Goal: Task Accomplishment & Management: Complete application form

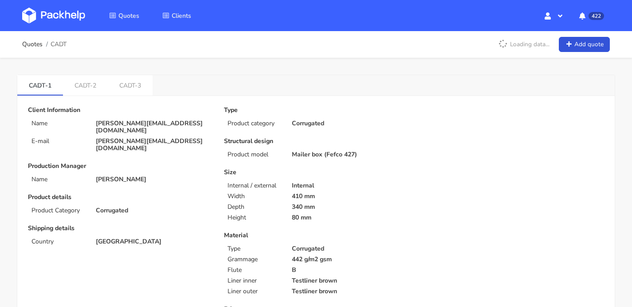
click at [58, 20] on img at bounding box center [53, 16] width 63 height 16
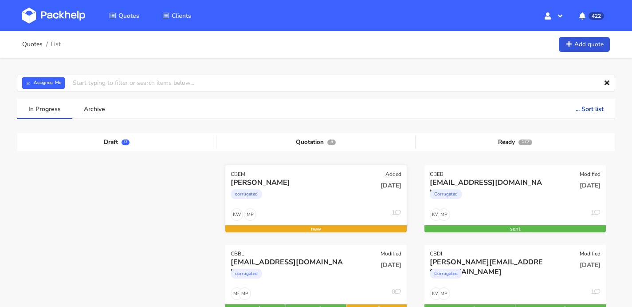
click at [304, 197] on div "corrugated" at bounding box center [289, 196] width 116 height 18
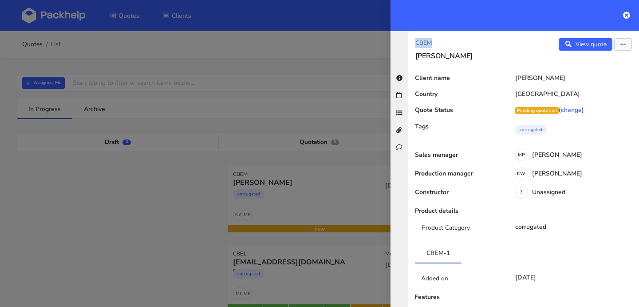
drag, startPoint x: 435, startPoint y: 42, endPoint x: 416, endPoint y: 43, distance: 19.1
click at [416, 43] on p "CBEM" at bounding box center [465, 43] width 101 height 10
copy p "CBEM"
click at [568, 39] on link "View quote" at bounding box center [586, 44] width 54 height 12
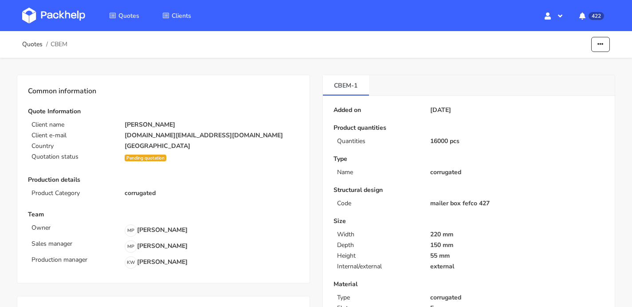
click at [45, 5] on link at bounding box center [60, 16] width 76 height 26
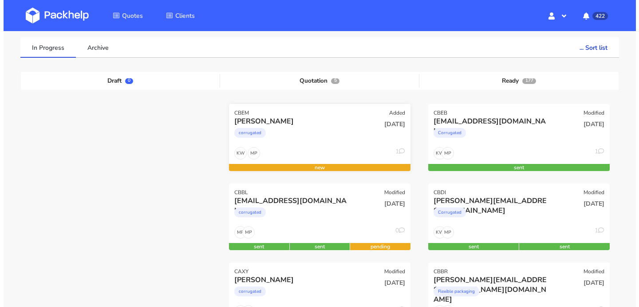
scroll to position [77, 0]
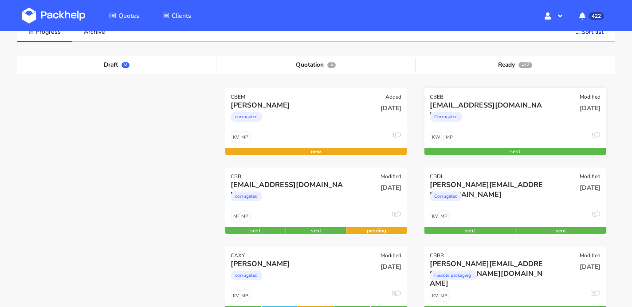
click at [486, 138] on div "MP KW 1" at bounding box center [516, 139] width 182 height 17
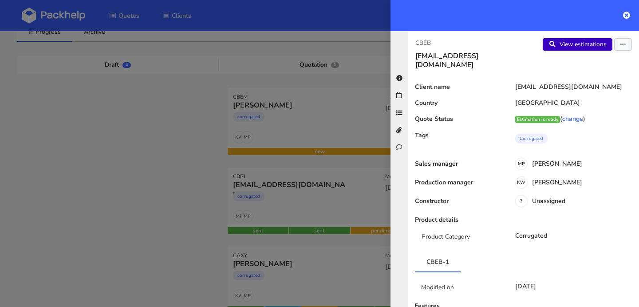
click at [560, 43] on link "View estimations" at bounding box center [578, 44] width 70 height 12
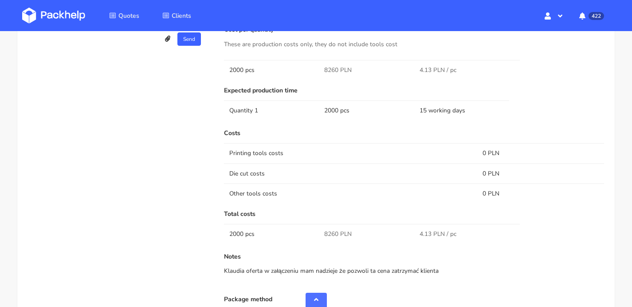
scroll to position [608, 0]
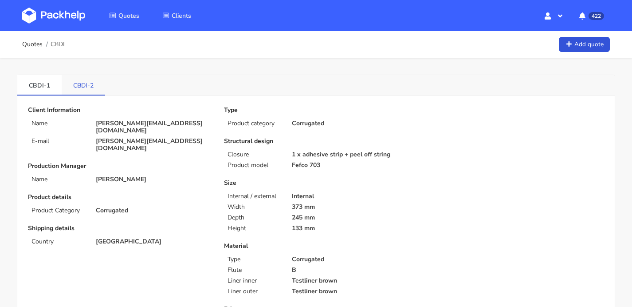
click at [75, 82] on link "CBDI-2" at bounding box center [83, 85] width 43 height 20
drag, startPoint x: 56, startPoint y: 42, endPoint x: 66, endPoint y: 41, distance: 10.3
click at [66, 41] on div "Quotes CBDI Add quote" at bounding box center [316, 45] width 588 height 18
drag, startPoint x: 70, startPoint y: 43, endPoint x: 65, endPoint y: 41, distance: 5.4
click at [65, 41] on div "Quotes CBDI Add quote" at bounding box center [316, 45] width 588 height 18
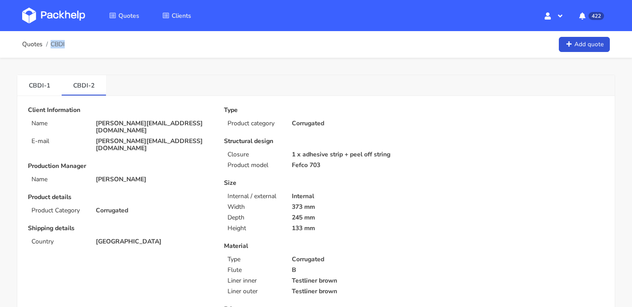
copy span "CBDI"
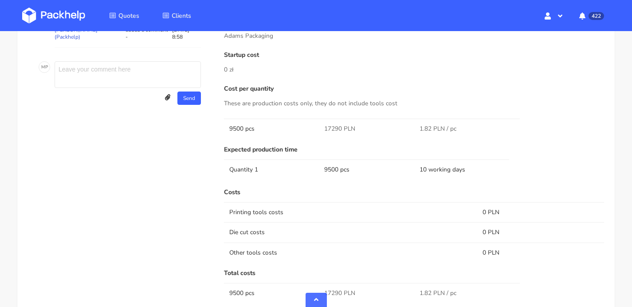
scroll to position [718, 0]
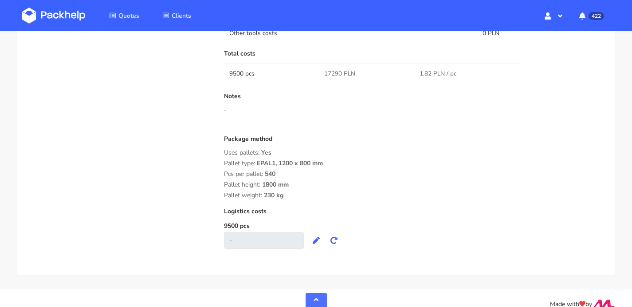
drag, startPoint x: 230, startPoint y: 165, endPoint x: 288, endPoint y: 197, distance: 66.7
click at [288, 197] on div "Submitted on [DATE] 07:34:53 Supplier [PERSON_NAME] Packaging Startup cost 0 zł…" at bounding box center [414, 11] width 393 height 493
copy div "Pallet type: EPAL1, 1200 x 800 mm Pcs per pallet: 540 Pallet height: 1800 mm Pa…"
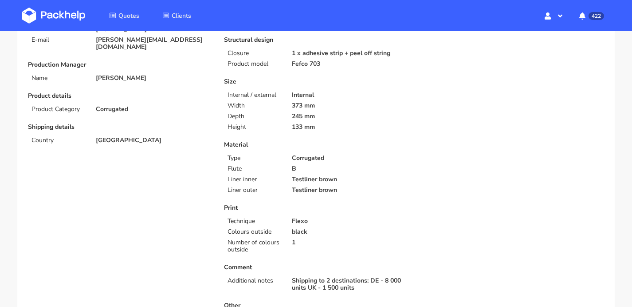
scroll to position [0, 0]
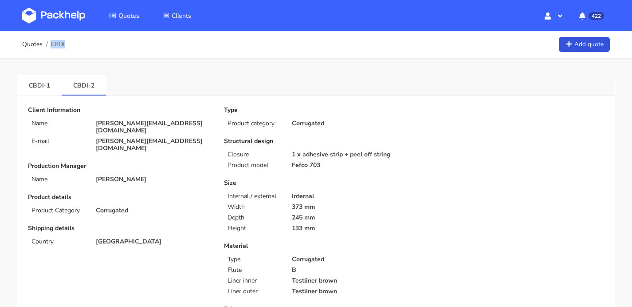
drag, startPoint x: 48, startPoint y: 43, endPoint x: 65, endPoint y: 42, distance: 17.4
click at [65, 42] on li "CBDI" at bounding box center [54, 44] width 22 height 7
copy span "CBDI"
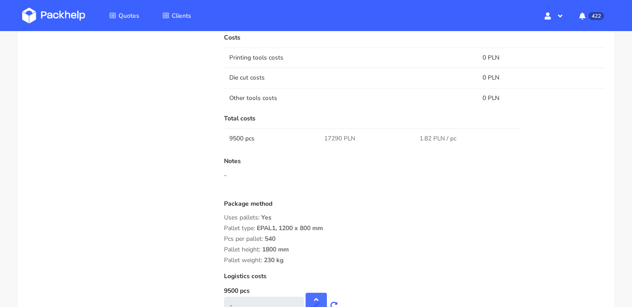
scroll to position [659, 0]
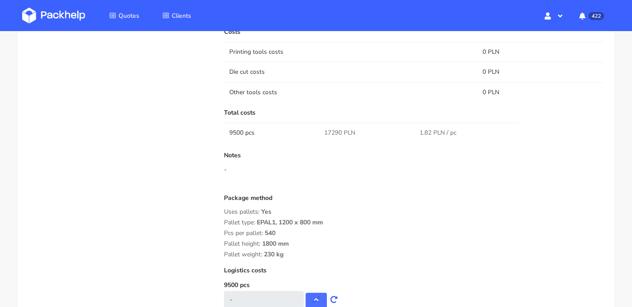
click at [59, 28] on div "Quotes Clients Hello, [PERSON_NAME] Profile Sign Out 422 Notifications [[PERSON…" at bounding box center [316, 15] width 632 height 31
click at [59, 18] on img at bounding box center [53, 16] width 63 height 16
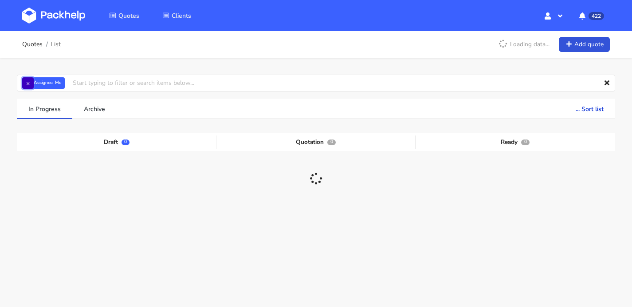
click at [28, 83] on button "×" at bounding box center [28, 83] width 12 height 12
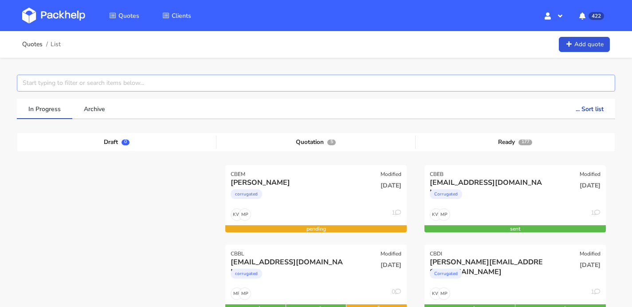
click at [48, 82] on input "text" at bounding box center [316, 83] width 599 height 17
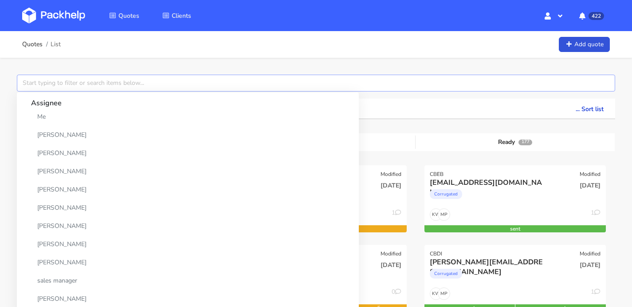
paste input "CAWC-2"
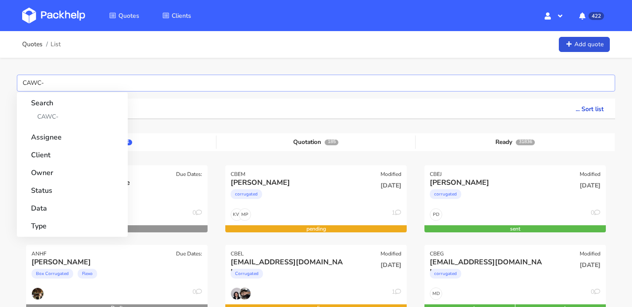
type input "CAWC"
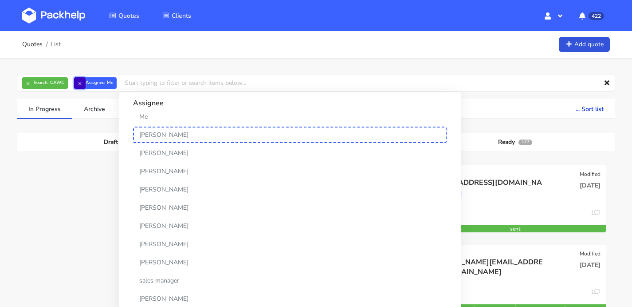
click at [79, 86] on button "×" at bounding box center [80, 83] width 12 height 12
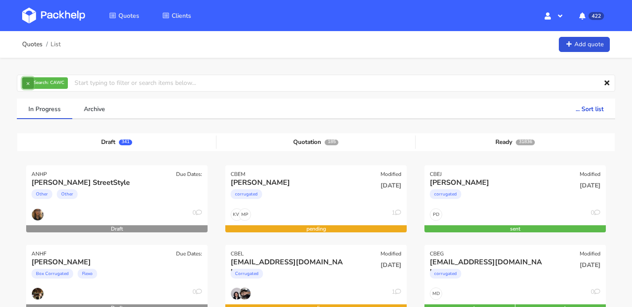
click at [30, 83] on button "×" at bounding box center [28, 83] width 12 height 12
click at [43, 85] on input "text" at bounding box center [316, 83] width 599 height 17
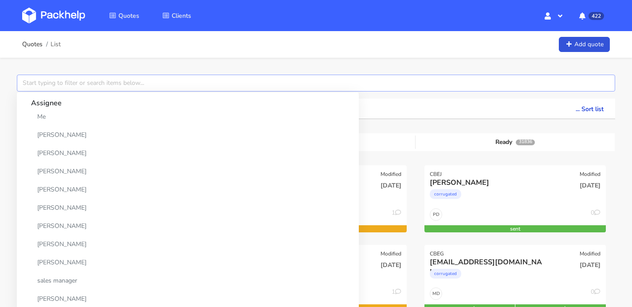
paste input "CAWC-2"
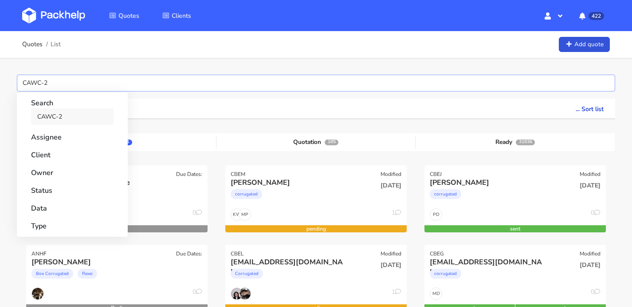
type input "CAWC-2"
click at [48, 110] on link "CAWC-2" at bounding box center [72, 116] width 83 height 16
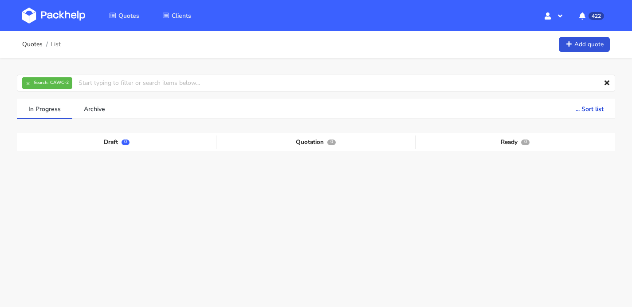
click at [357, 36] on div "Quotes List Add quote" at bounding box center [316, 45] width 588 height 18
click at [25, 84] on button "×" at bounding box center [28, 83] width 12 height 12
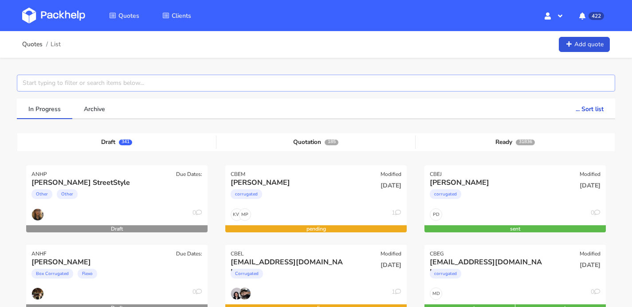
click at [39, 84] on input "text" at bounding box center [316, 83] width 599 height 17
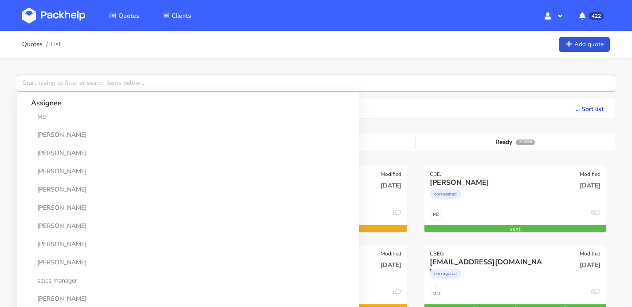
paste input "CAWC-2"
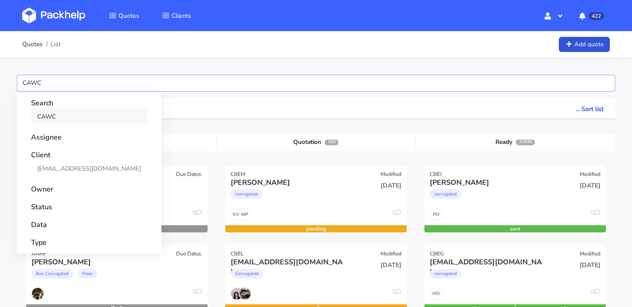
type input "CAWC"
click at [56, 111] on link "CAWC" at bounding box center [89, 116] width 116 height 16
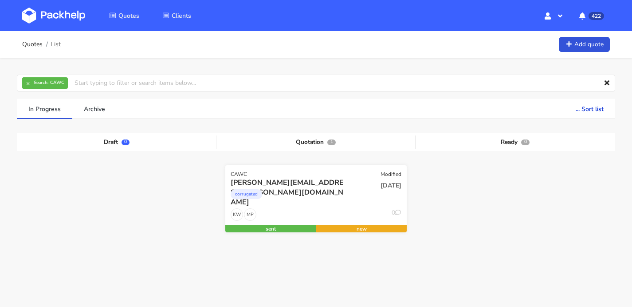
click at [358, 197] on div "26 Aug 2025" at bounding box center [377, 193] width 61 height 30
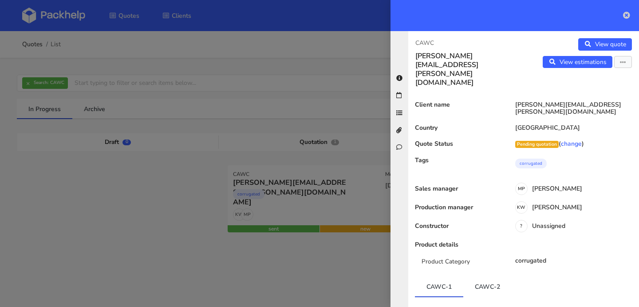
click at [626, 16] on icon at bounding box center [626, 15] width 7 height 7
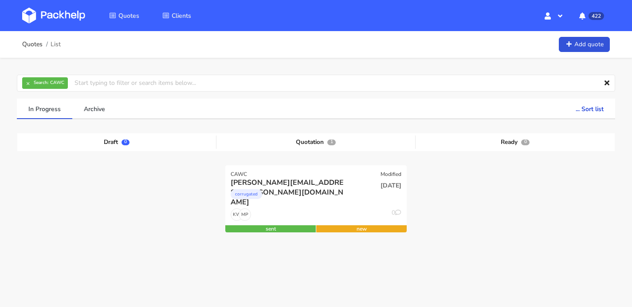
click at [59, 10] on img at bounding box center [53, 16] width 63 height 16
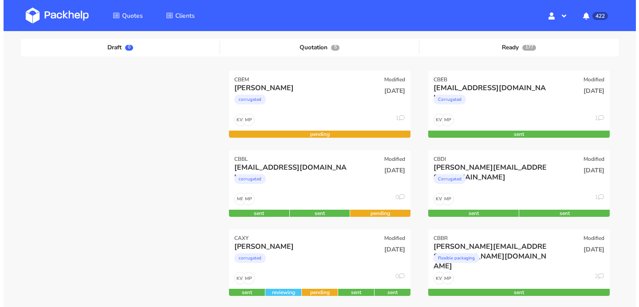
scroll to position [56, 0]
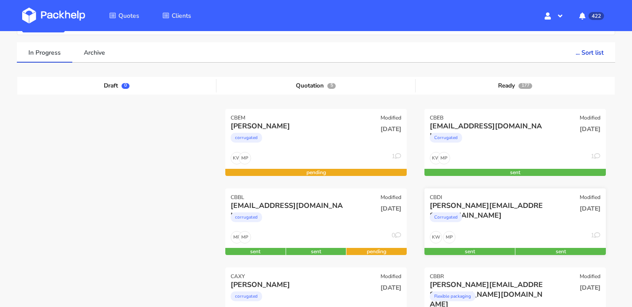
click at [543, 213] on div "Corrugated" at bounding box center [488, 219] width 116 height 18
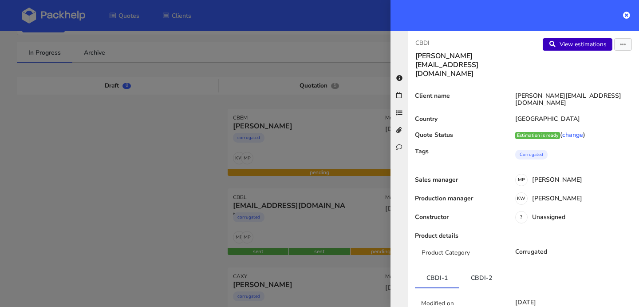
click at [569, 49] on link "View estimations" at bounding box center [578, 44] width 70 height 12
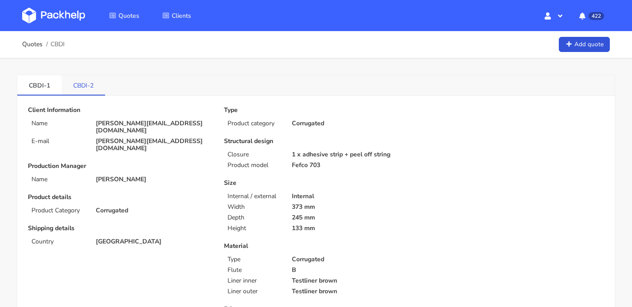
click at [74, 86] on link "CBDI-2" at bounding box center [83, 85] width 43 height 20
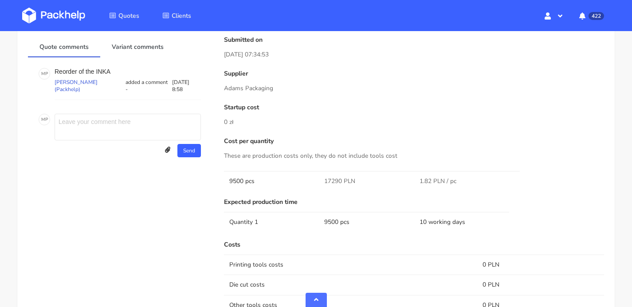
scroll to position [521, 0]
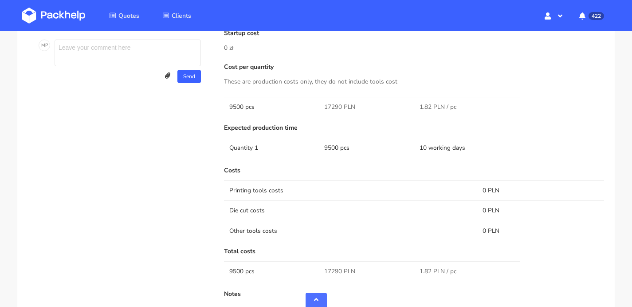
click at [41, 18] on img at bounding box center [53, 16] width 63 height 16
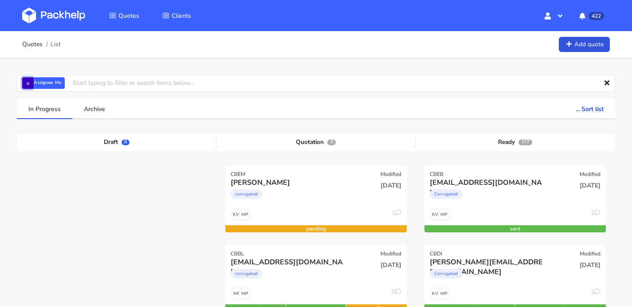
click at [24, 82] on button "×" at bounding box center [28, 83] width 12 height 12
click at [67, 83] on input "text" at bounding box center [316, 83] width 599 height 17
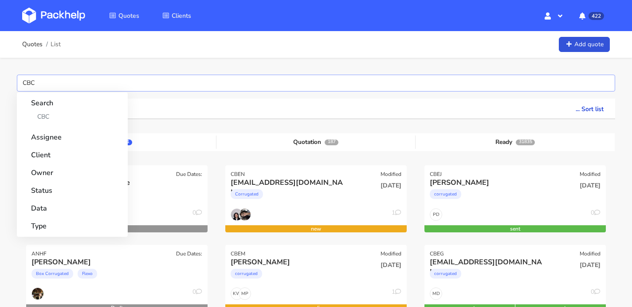
type input "CBCI"
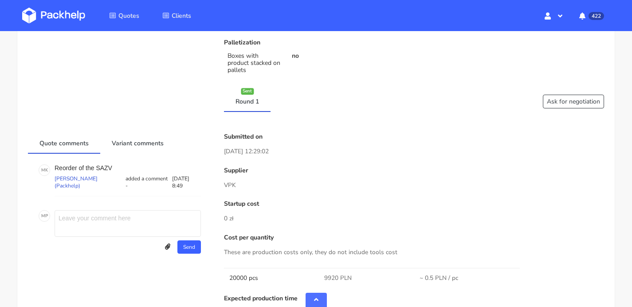
scroll to position [329, 0]
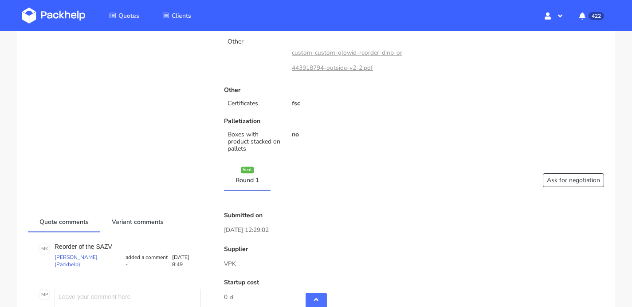
click at [68, 11] on img at bounding box center [53, 16] width 63 height 16
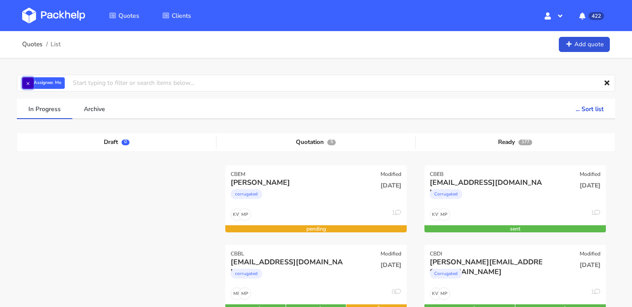
click at [29, 83] on button "×" at bounding box center [28, 83] width 12 height 12
click at [51, 87] on input "text" at bounding box center [316, 83] width 599 height 17
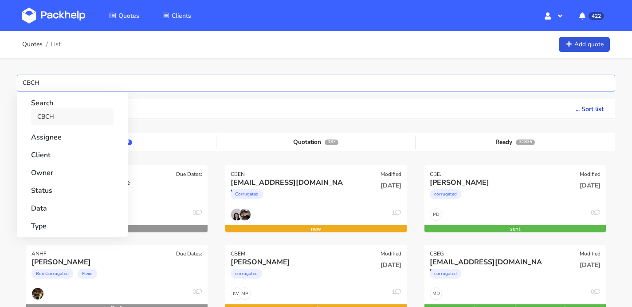
type input "CBCH"
click at [44, 114] on link "CBCH" at bounding box center [72, 116] width 83 height 16
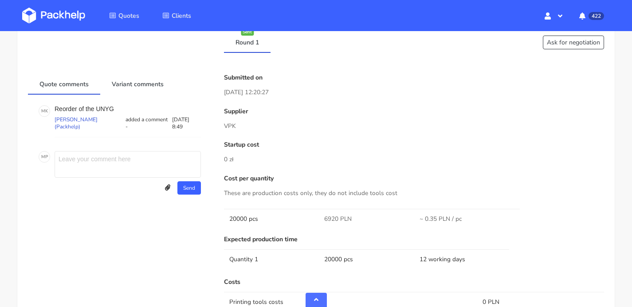
scroll to position [435, 0]
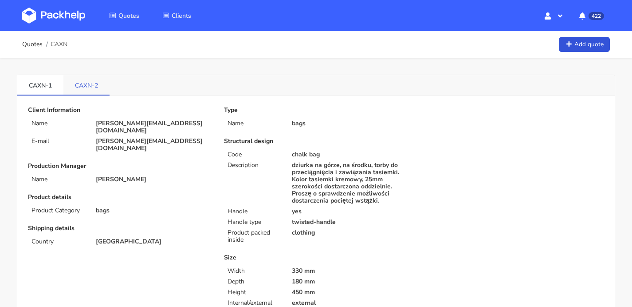
click at [93, 89] on link "CAXN-2" at bounding box center [86, 85] width 46 height 20
click at [40, 81] on link "CAXN-1" at bounding box center [40, 85] width 46 height 20
click at [83, 83] on link "CAXN-2" at bounding box center [86, 85] width 46 height 20
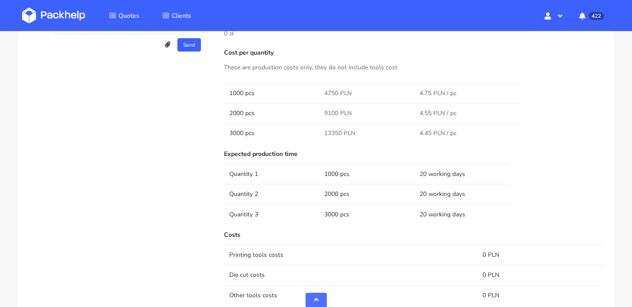
scroll to position [901, 0]
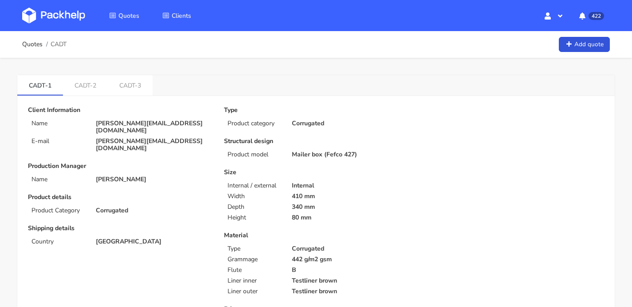
click at [45, 15] on img at bounding box center [53, 16] width 63 height 16
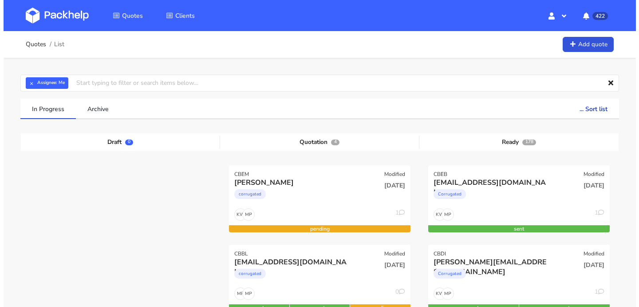
scroll to position [75, 0]
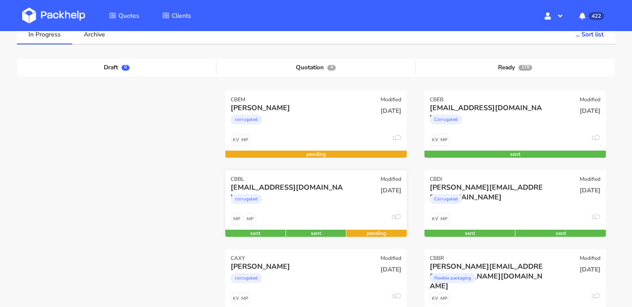
click at [331, 182] on div "ciaran@theheadplan.com" at bounding box center [289, 187] width 116 height 10
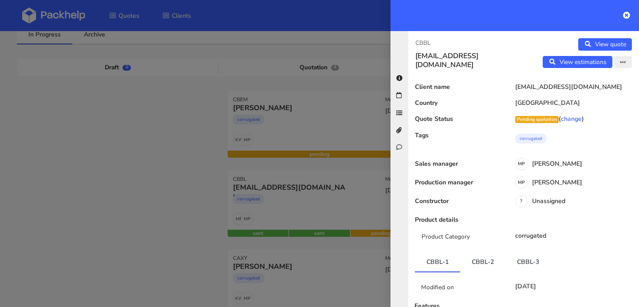
click at [614, 59] on button "button" at bounding box center [623, 62] width 18 height 12
click at [584, 80] on link "Edit quote" at bounding box center [594, 80] width 78 height 15
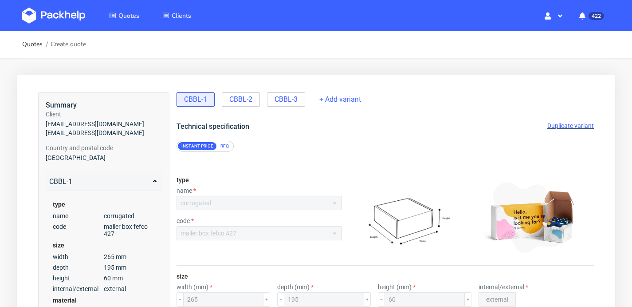
click at [572, 125] on span "Duplicate variant" at bounding box center [571, 125] width 47 height 7
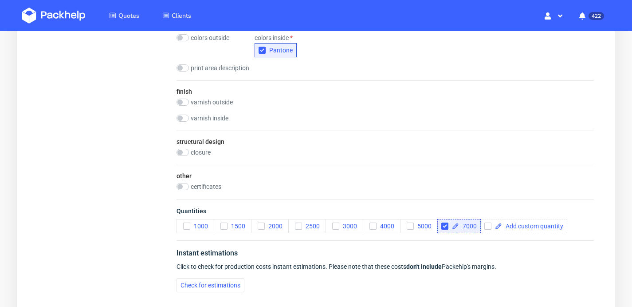
scroll to position [525, 0]
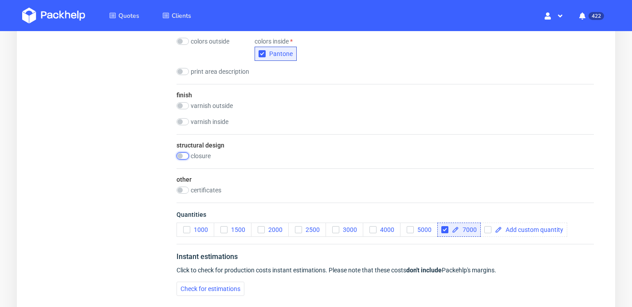
click at [186, 155] on input "checkbox" at bounding box center [183, 155] width 12 height 7
checkbox input "true"
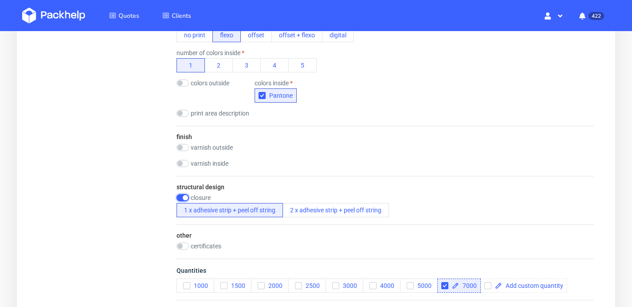
scroll to position [647, 0]
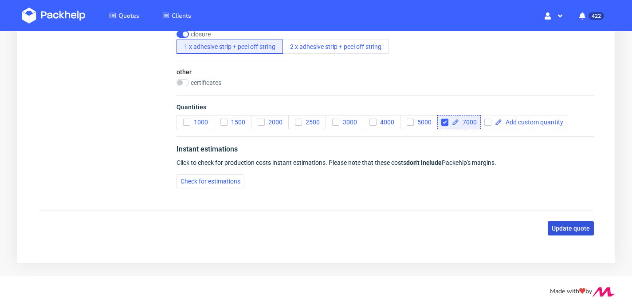
click at [569, 225] on span "Update quote" at bounding box center [571, 228] width 38 height 6
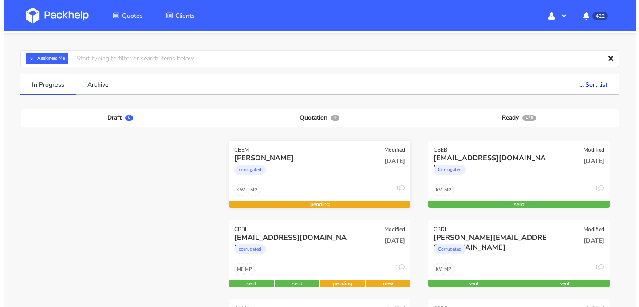
scroll to position [76, 0]
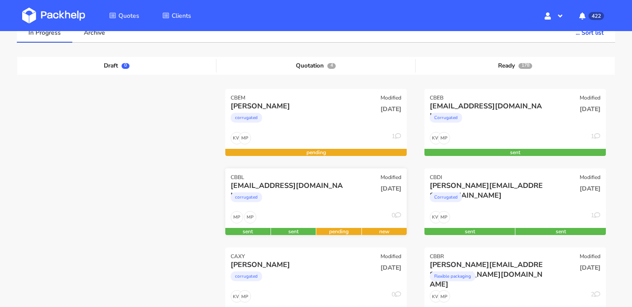
click at [357, 178] on div "CBBL Modified" at bounding box center [316, 174] width 182 height 12
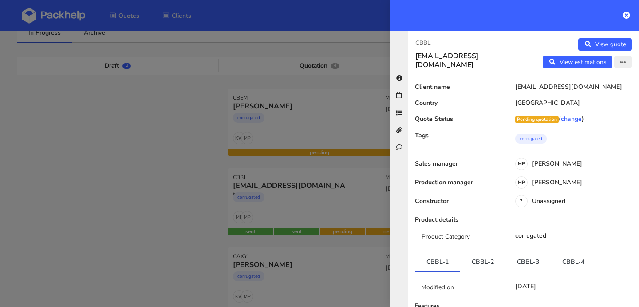
click at [620, 59] on button "button" at bounding box center [623, 62] width 18 height 12
click at [601, 77] on link "Edit quote" at bounding box center [594, 80] width 78 height 15
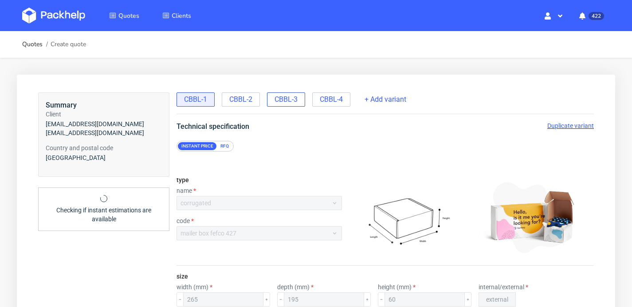
click at [294, 101] on span "CBBL-3" at bounding box center [286, 100] width 23 height 10
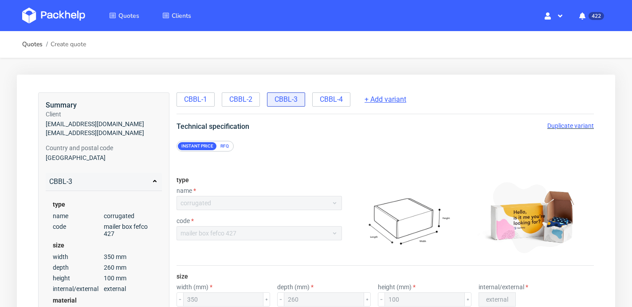
click at [383, 97] on span "+ Add variant" at bounding box center [386, 100] width 42 height 10
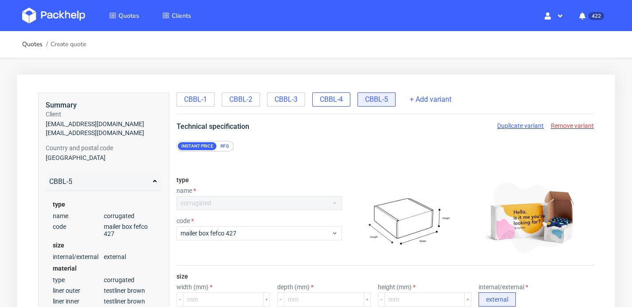
click at [329, 103] on span "CBBL-4" at bounding box center [331, 100] width 23 height 10
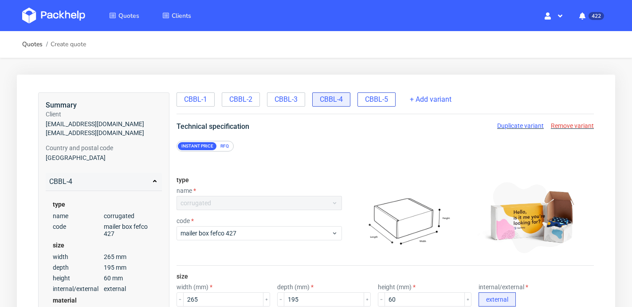
click at [371, 97] on span "CBBL-5" at bounding box center [376, 100] width 23 height 10
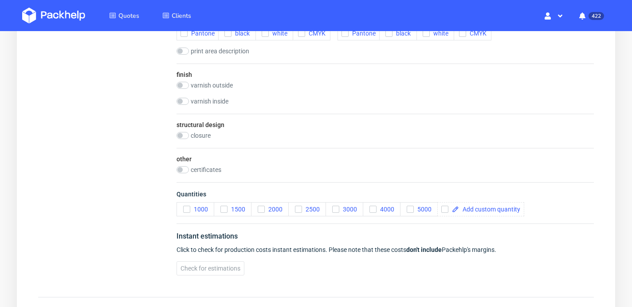
scroll to position [604, 0]
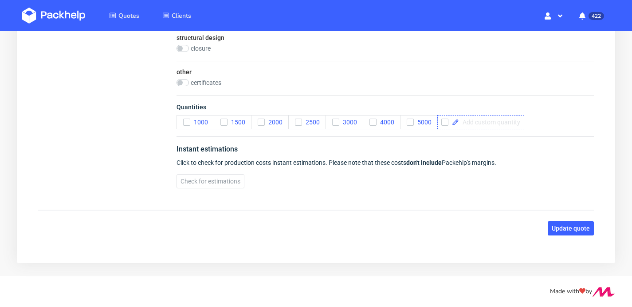
click at [472, 126] on div at bounding box center [481, 122] width 87 height 14
checkbox input "true"
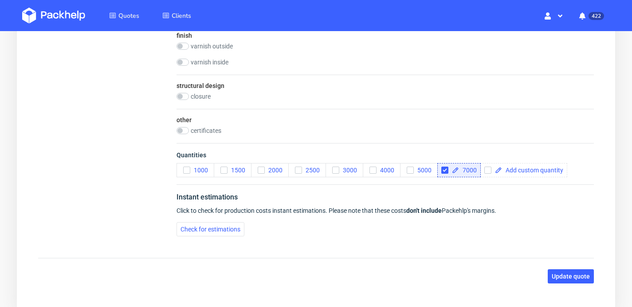
scroll to position [554, 0]
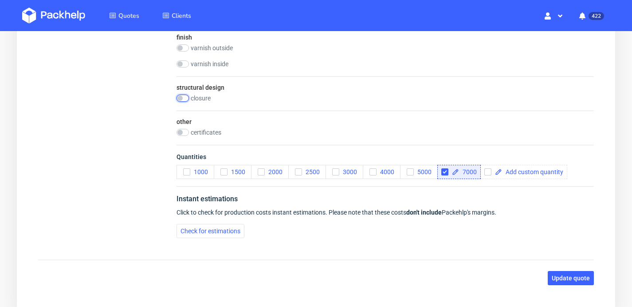
click at [188, 99] on input "checkbox" at bounding box center [183, 98] width 12 height 7
checkbox input "true"
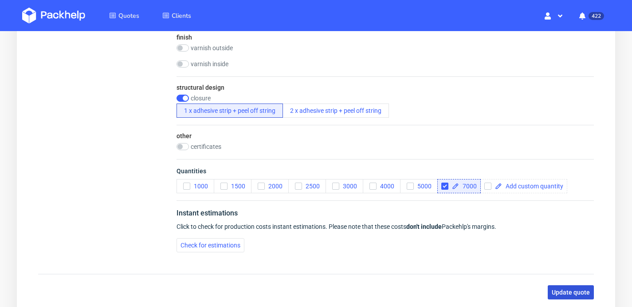
click at [585, 296] on button "Update quote" at bounding box center [571, 292] width 46 height 14
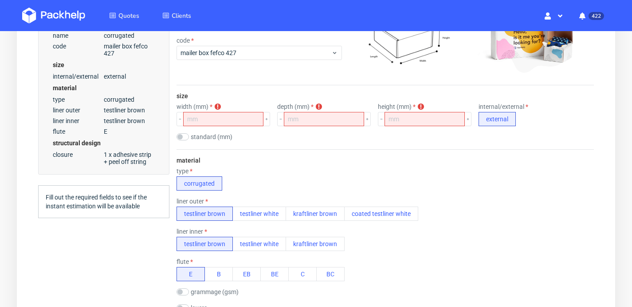
scroll to position [0, 0]
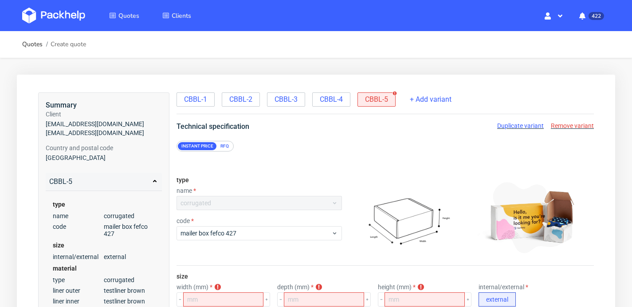
click at [583, 126] on span "Remove variant" at bounding box center [572, 125] width 43 height 7
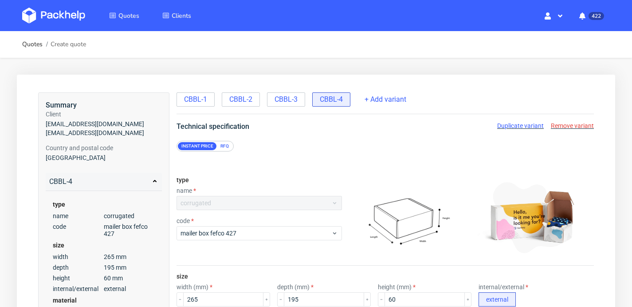
click at [524, 124] on span "Duplicate variant" at bounding box center [520, 125] width 47 height 7
click at [571, 127] on span "Remove variant" at bounding box center [572, 125] width 43 height 7
click at [292, 101] on span "CBBL-3" at bounding box center [286, 100] width 23 height 10
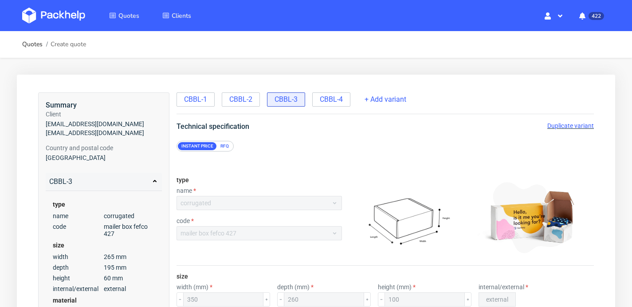
click at [561, 126] on span "Duplicate variant" at bounding box center [571, 125] width 47 height 7
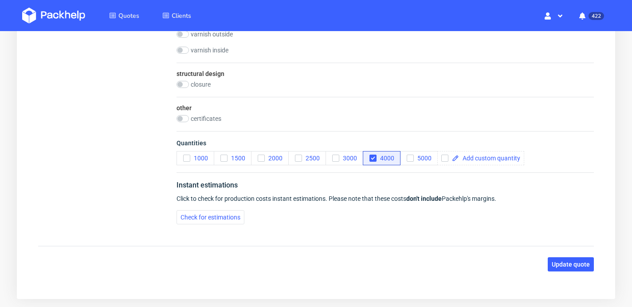
scroll to position [428, 0]
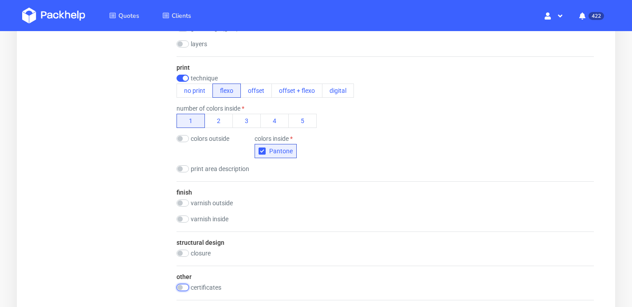
click at [185, 284] on input "checkbox" at bounding box center [183, 287] width 12 height 7
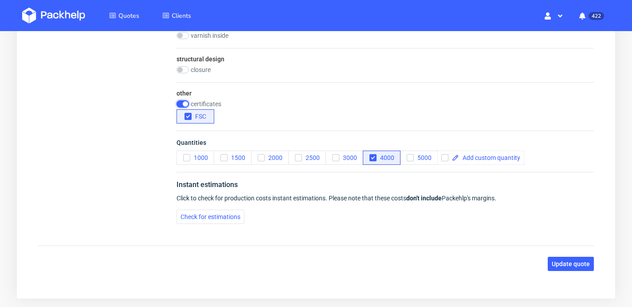
click at [182, 102] on input "checkbox" at bounding box center [183, 103] width 12 height 7
checkbox input "false"
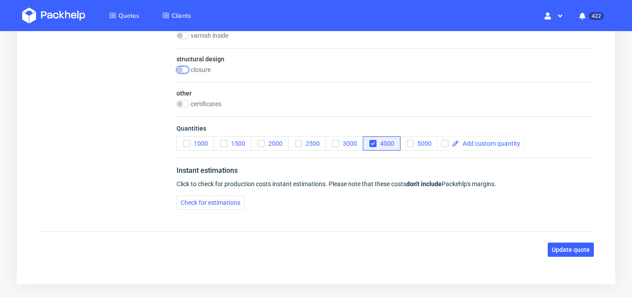
click at [182, 68] on input "checkbox" at bounding box center [183, 69] width 12 height 7
checkbox input "true"
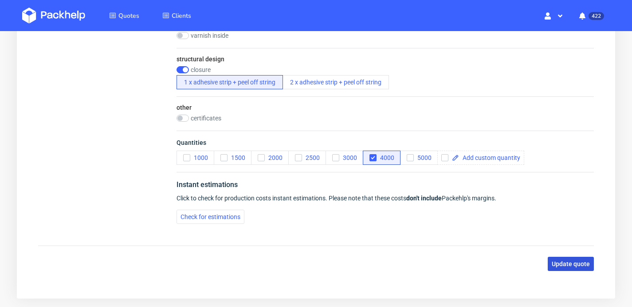
click at [562, 264] on span "Update quote" at bounding box center [571, 264] width 38 height 6
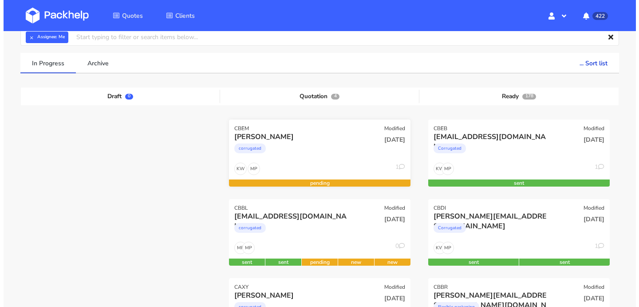
scroll to position [52, 0]
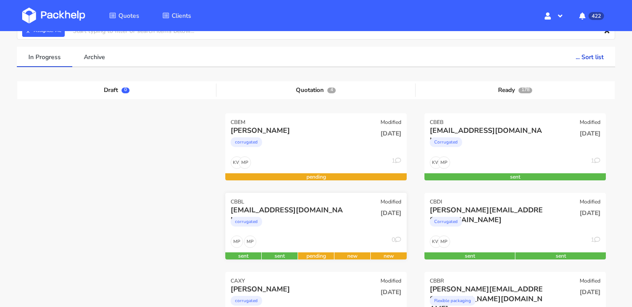
click at [353, 202] on div "CBBL Modified" at bounding box center [316, 199] width 182 height 12
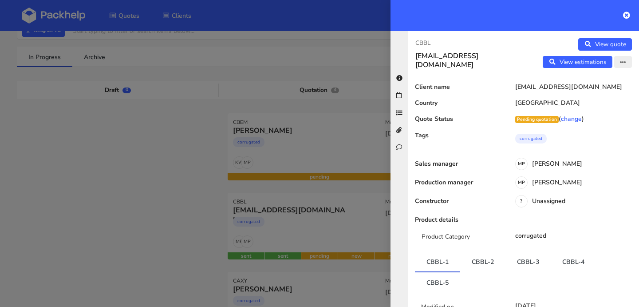
click at [614, 62] on button "button" at bounding box center [623, 62] width 18 height 12
click at [602, 73] on link "Edit quote" at bounding box center [594, 80] width 78 height 15
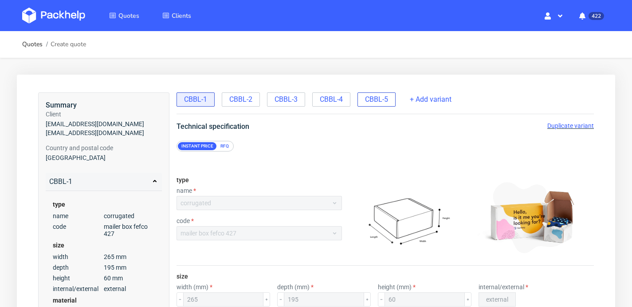
click at [367, 102] on span "CBBL-5" at bounding box center [376, 100] width 23 height 10
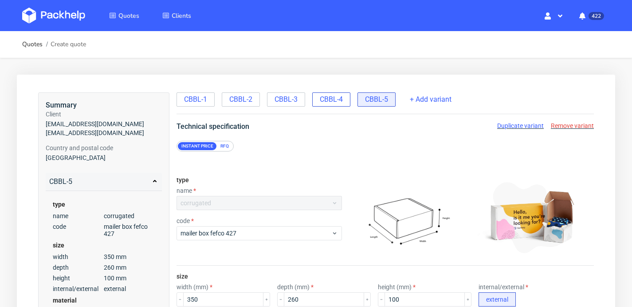
click at [314, 97] on div "CBBL-4" at bounding box center [331, 99] width 38 height 14
click at [283, 100] on span "CBBL-3" at bounding box center [286, 100] width 23 height 10
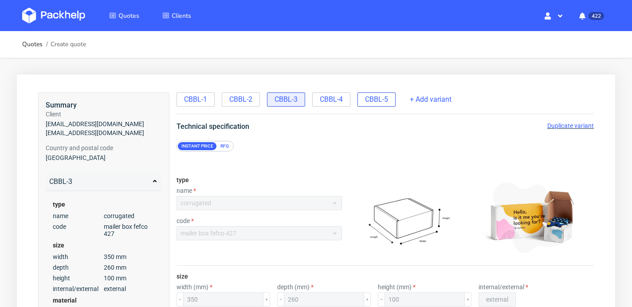
click at [391, 99] on div "CBBL-5" at bounding box center [377, 99] width 38 height 14
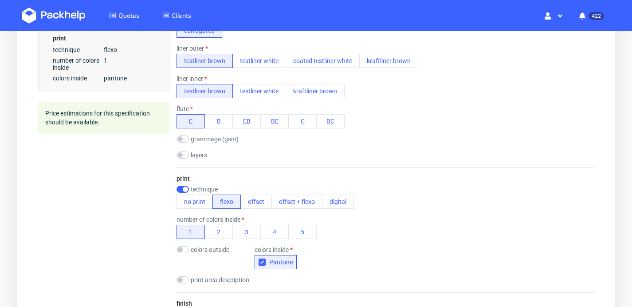
scroll to position [594, 0]
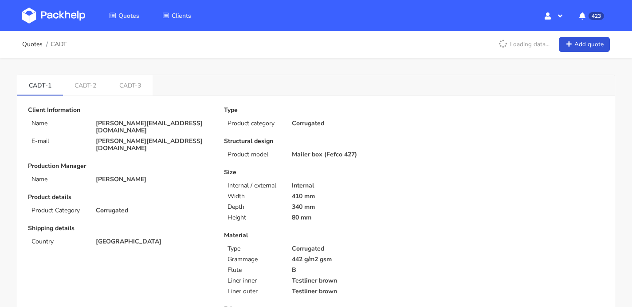
click at [79, 18] on img at bounding box center [53, 16] width 63 height 16
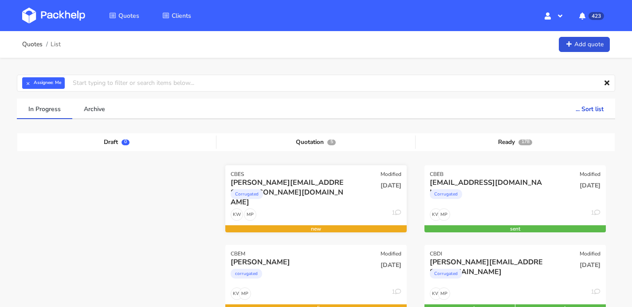
click at [320, 173] on div "CBES Modified" at bounding box center [316, 171] width 182 height 12
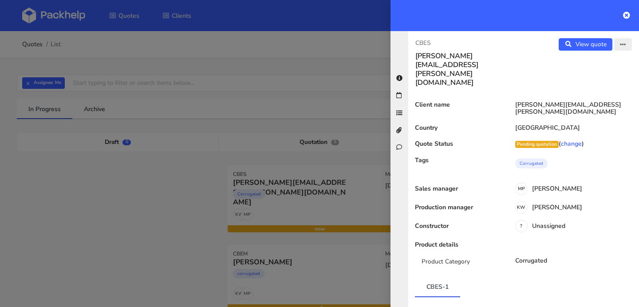
click at [620, 44] on icon "button" at bounding box center [623, 45] width 6 height 6
click at [626, 16] on icon at bounding box center [626, 15] width 7 height 7
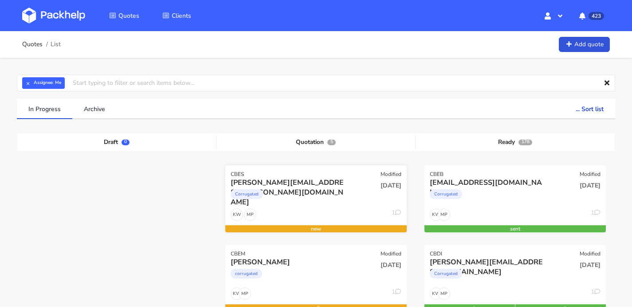
click at [349, 183] on div "[DATE]" at bounding box center [377, 193] width 61 height 30
click at [351, 182] on div "[DATE]" at bounding box center [377, 193] width 61 height 30
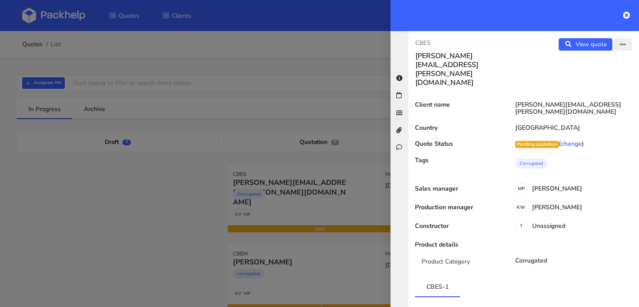
click at [620, 43] on icon "button" at bounding box center [623, 45] width 6 height 6
click at [626, 9] on div at bounding box center [515, 15] width 249 height 31
click at [626, 11] on link at bounding box center [626, 15] width 7 height 11
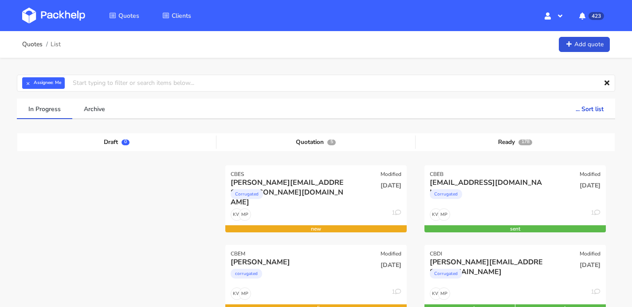
drag, startPoint x: 259, startPoint y: 171, endPoint x: 67, endPoint y: 1, distance: 256.5
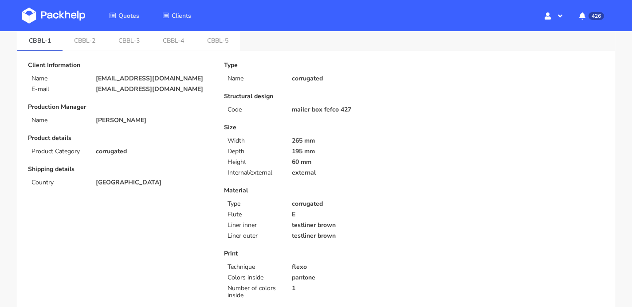
scroll to position [42, 0]
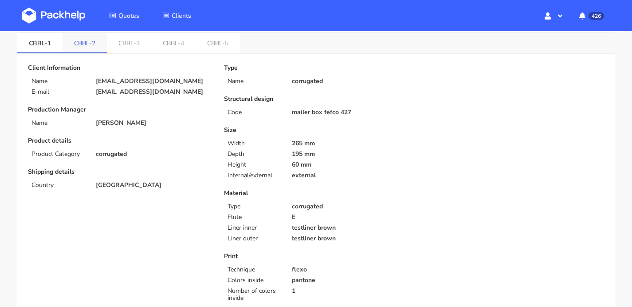
click at [83, 41] on link "CBBL-2" at bounding box center [85, 43] width 44 height 20
drag, startPoint x: 80, startPoint y: 42, endPoint x: 70, endPoint y: 43, distance: 10.2
click at [70, 43] on link "CBBL-2" at bounding box center [85, 43] width 45 height 20
copy link "CBBL-2"
click at [144, 43] on link "CBBL-3" at bounding box center [130, 43] width 44 height 20
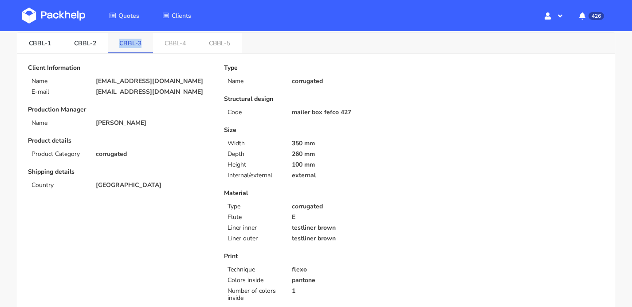
drag, startPoint x: 144, startPoint y: 43, endPoint x: 115, endPoint y: 42, distance: 28.9
click at [116, 42] on link "CBBL-3" at bounding box center [130, 43] width 45 height 20
copy link "CBBL-3"
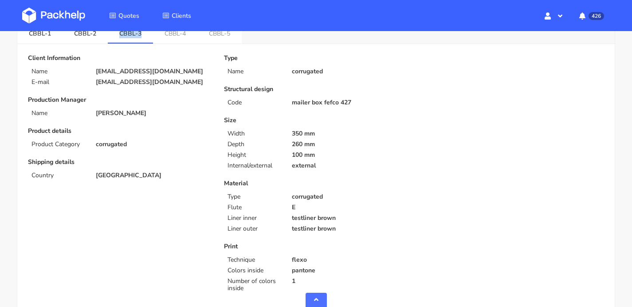
scroll to position [0, 0]
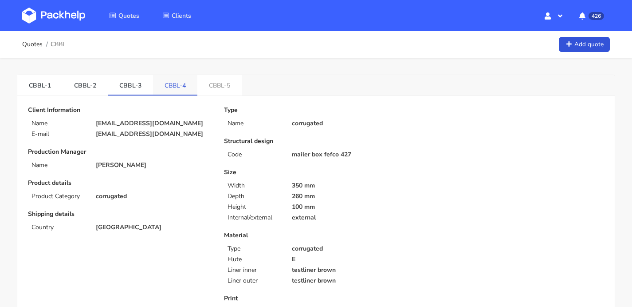
click at [182, 85] on link "CBBL-4" at bounding box center [175, 85] width 44 height 20
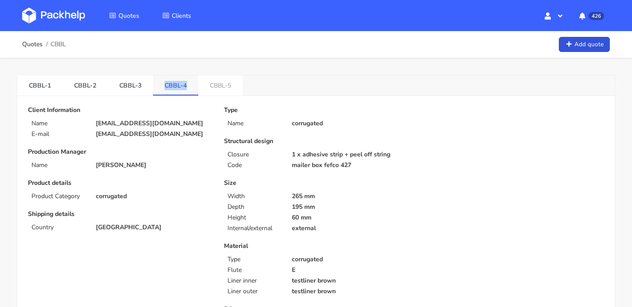
drag, startPoint x: 189, startPoint y: 84, endPoint x: 161, endPoint y: 87, distance: 27.7
click at [161, 87] on link "CBBL-4" at bounding box center [175, 85] width 45 height 20
copy link "CBBL-4"
click at [48, 83] on link "CBBL-1" at bounding box center [39, 85] width 45 height 20
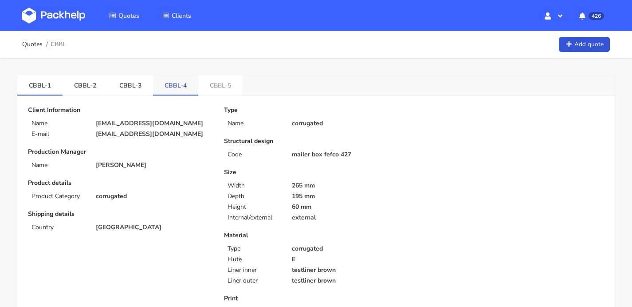
click at [164, 90] on link "CBBL-4" at bounding box center [175, 85] width 45 height 20
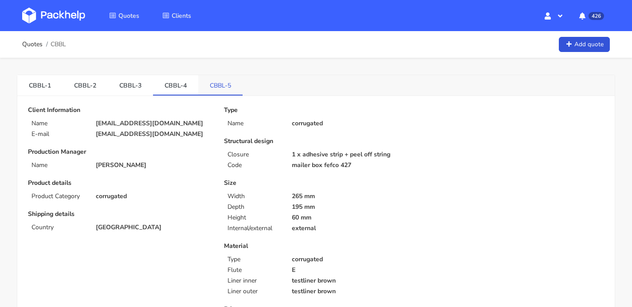
click at [212, 85] on link "CBBL-5" at bounding box center [220, 85] width 44 height 20
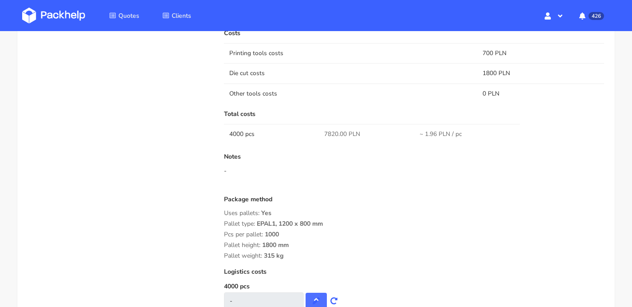
scroll to position [490, 0]
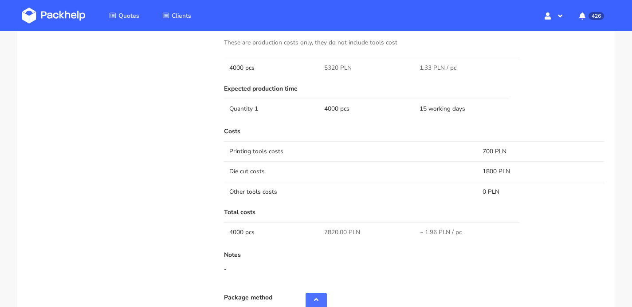
click at [386, 119] on div "Expected production time Quantity 1 4000 pcs 15 working days" at bounding box center [414, 103] width 380 height 36
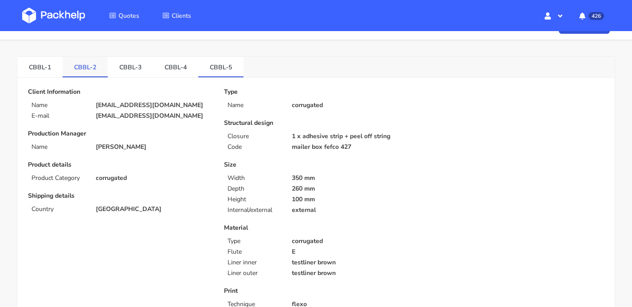
scroll to position [0, 0]
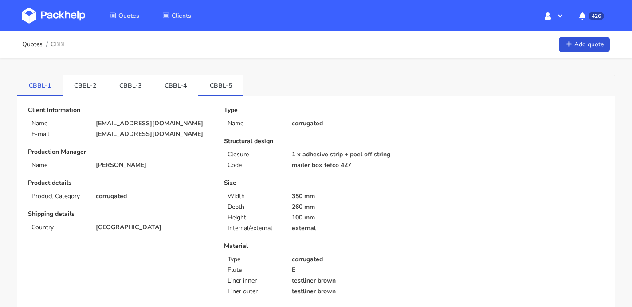
click at [43, 87] on link "CBBL-1" at bounding box center [39, 85] width 45 height 20
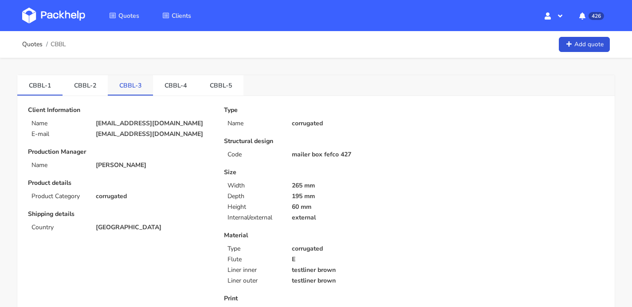
click at [115, 87] on link "CBBL-3" at bounding box center [130, 85] width 45 height 20
click at [89, 87] on link "CBBL-2" at bounding box center [85, 85] width 45 height 20
click at [176, 80] on link "CBBL-4" at bounding box center [175, 85] width 45 height 20
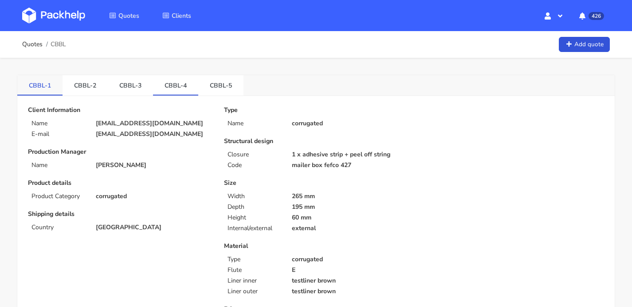
click at [39, 84] on link "CBBL-1" at bounding box center [39, 85] width 45 height 20
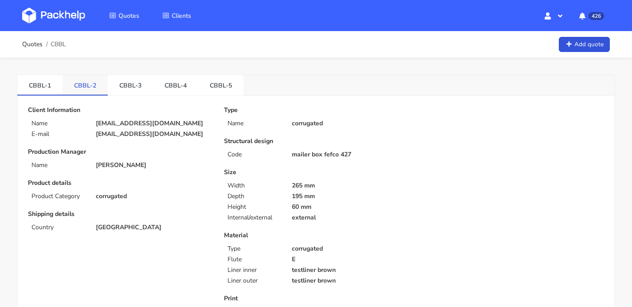
click at [82, 82] on link "CBBL-2" at bounding box center [85, 85] width 45 height 20
click at [130, 86] on link "CBBL-3" at bounding box center [130, 85] width 45 height 20
click at [163, 86] on link "CBBL-4" at bounding box center [175, 85] width 45 height 20
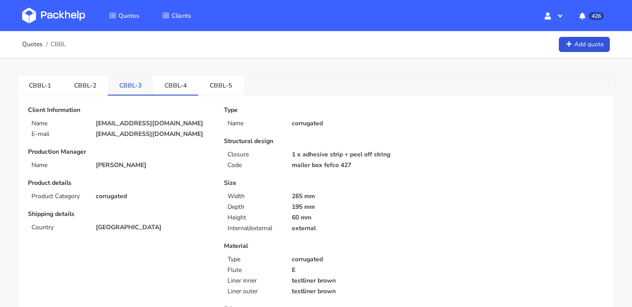
click at [132, 88] on link "CBBL-3" at bounding box center [130, 85] width 45 height 20
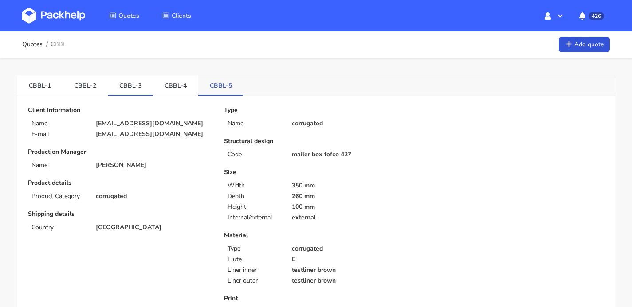
click at [221, 84] on link "CBBL-5" at bounding box center [220, 85] width 45 height 20
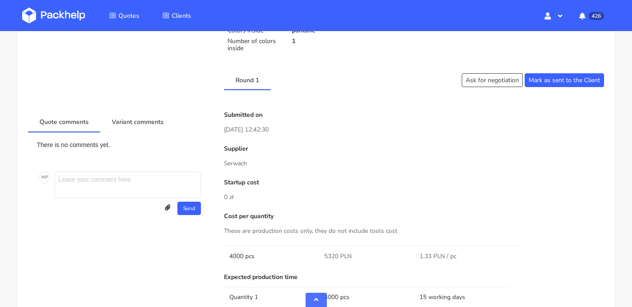
scroll to position [476, 0]
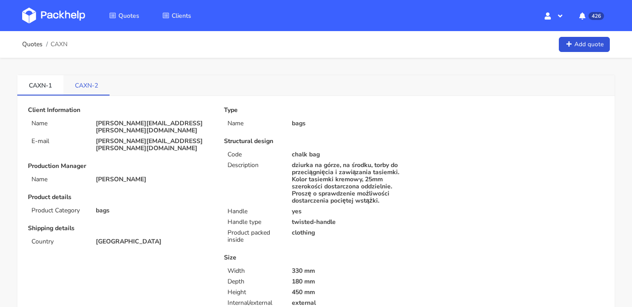
click at [87, 84] on link "CAXN-2" at bounding box center [86, 85] width 46 height 20
click at [49, 87] on link "CAXN-1" at bounding box center [40, 85] width 46 height 20
click at [100, 84] on link "CAXN-2" at bounding box center [86, 85] width 46 height 20
drag, startPoint x: 82, startPoint y: 85, endPoint x: 102, endPoint y: 86, distance: 20.4
click at [102, 86] on link "CAXN-2" at bounding box center [86, 85] width 46 height 20
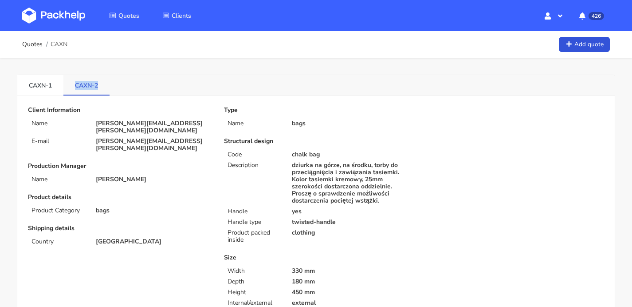
copy link "CAXN-2"
click at [43, 87] on link "CAXN-1" at bounding box center [40, 85] width 46 height 20
click at [94, 83] on link "CAXN-2" at bounding box center [86, 85] width 46 height 20
click at [43, 85] on link "CAXN-1" at bounding box center [40, 85] width 46 height 20
click at [103, 81] on link "CAXN-2" at bounding box center [86, 85] width 46 height 20
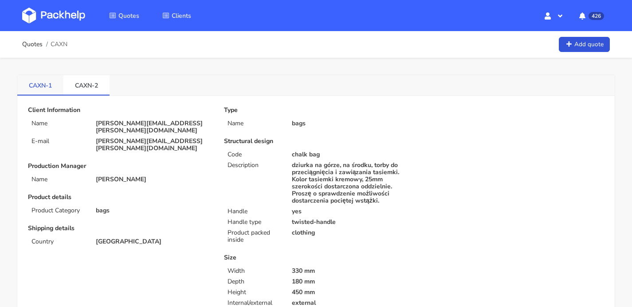
click at [38, 91] on link "CAXN-1" at bounding box center [40, 85] width 46 height 20
click at [74, 87] on link "CAXN-2" at bounding box center [86, 85] width 46 height 20
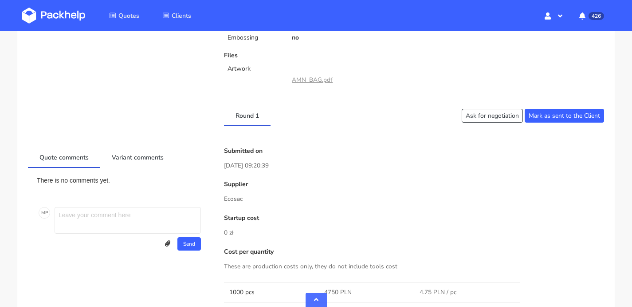
scroll to position [478, 0]
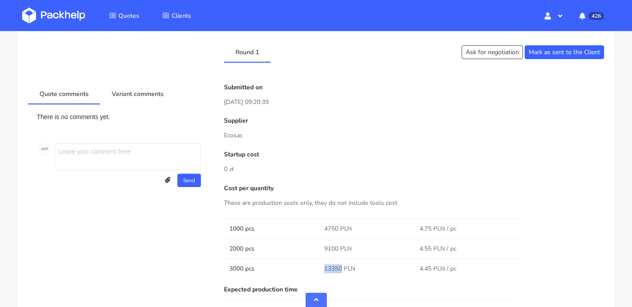
drag, startPoint x: 324, startPoint y: 267, endPoint x: 342, endPoint y: 267, distance: 18.2
click at [342, 267] on td "13350 PLN" at bounding box center [366, 268] width 95 height 20
copy span "13350"
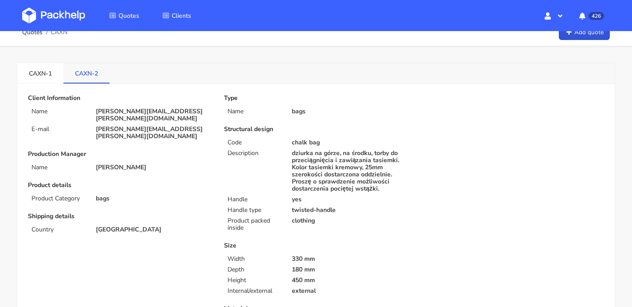
scroll to position [0, 0]
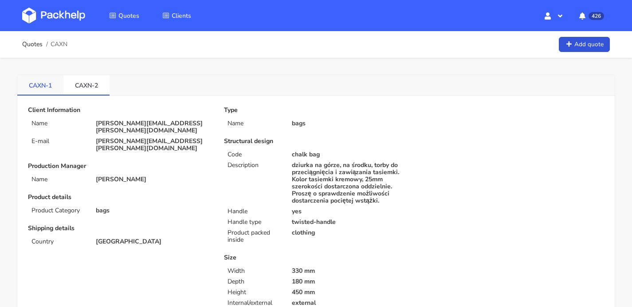
click at [43, 90] on link "CAXN-1" at bounding box center [40, 85] width 46 height 20
click at [45, 10] on img at bounding box center [53, 16] width 63 height 16
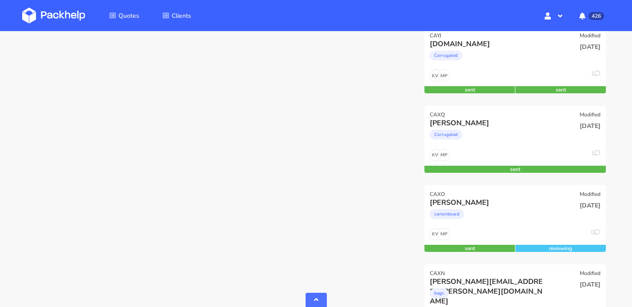
scroll to position [1473, 0]
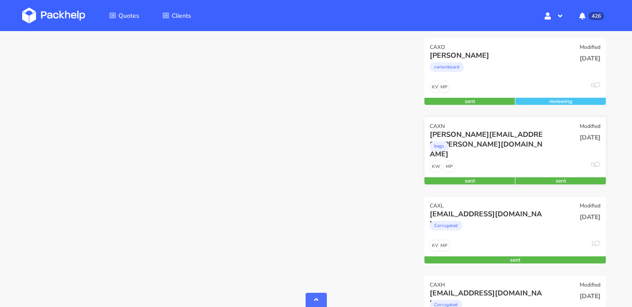
click at [510, 160] on div "MP KW 0" at bounding box center [516, 168] width 182 height 17
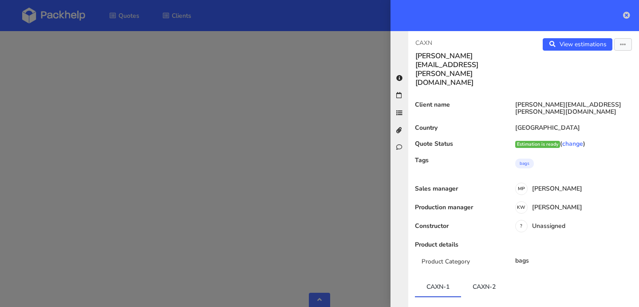
click at [627, 17] on icon at bounding box center [626, 15] width 7 height 7
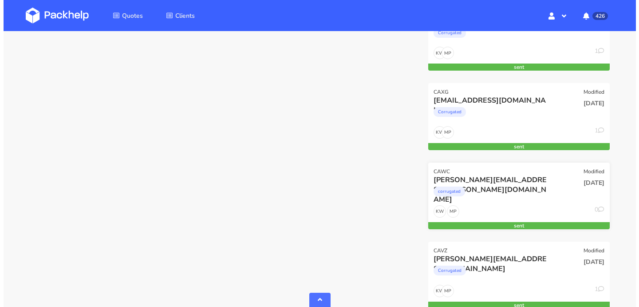
scroll to position [1746, 0]
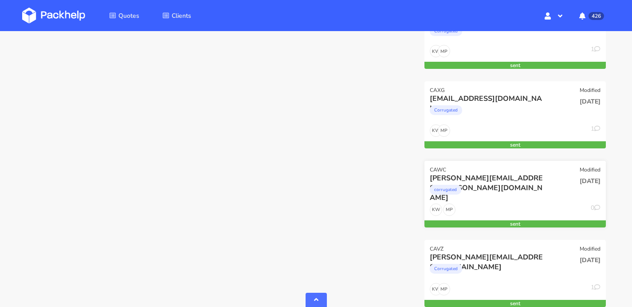
click at [511, 190] on div "corrugated" at bounding box center [488, 192] width 116 height 18
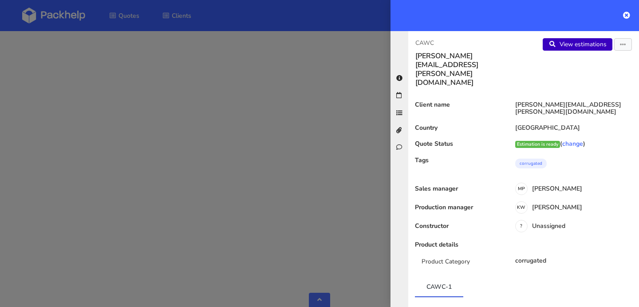
click at [567, 46] on link "View estimations" at bounding box center [578, 44] width 70 height 12
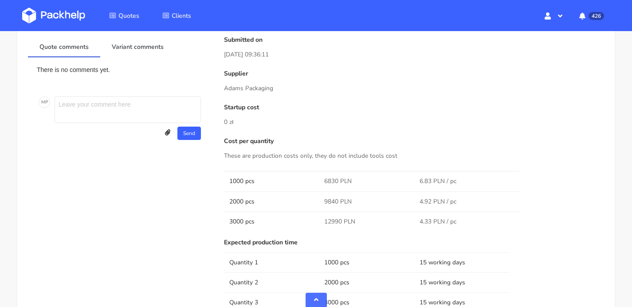
scroll to position [639, 0]
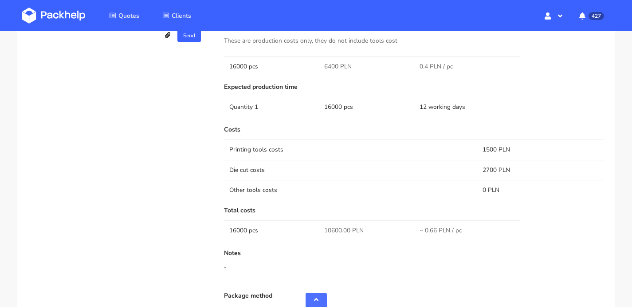
scroll to position [764, 0]
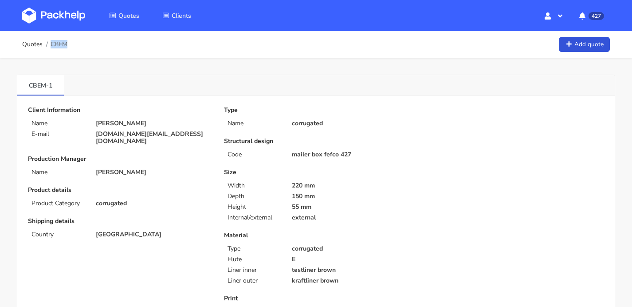
drag, startPoint x: 74, startPoint y: 43, endPoint x: 67, endPoint y: 43, distance: 6.7
click at [67, 43] on div "Quotes CBEM Add quote" at bounding box center [316, 45] width 588 height 18
copy span "CBEM"
drag, startPoint x: 74, startPoint y: 43, endPoint x: 66, endPoint y: 43, distance: 8.0
click at [66, 44] on div "Quotes CBEM Add quote" at bounding box center [316, 45] width 588 height 18
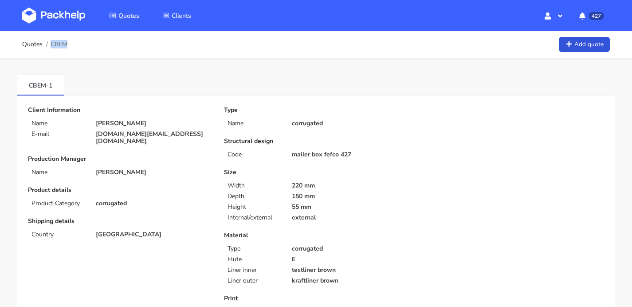
copy span "CBEM"
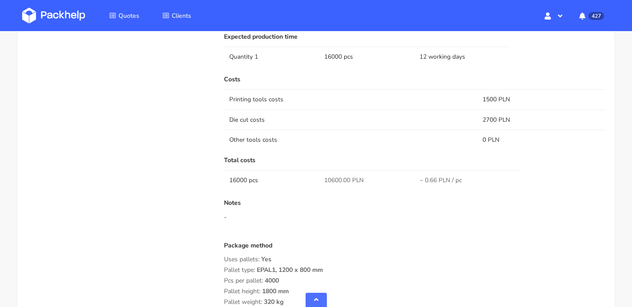
scroll to position [582, 0]
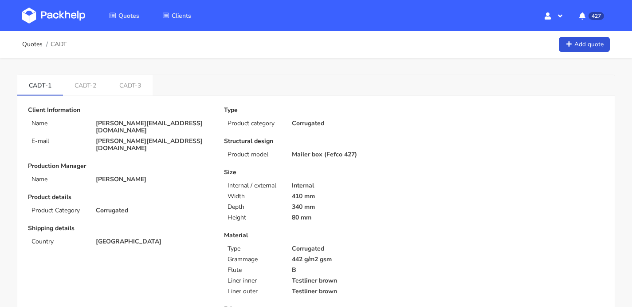
click at [49, 18] on img at bounding box center [53, 16] width 63 height 16
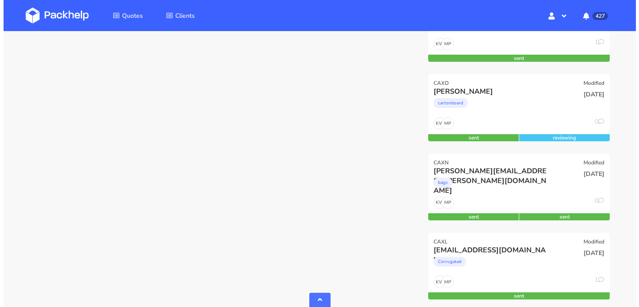
scroll to position [1516, 0]
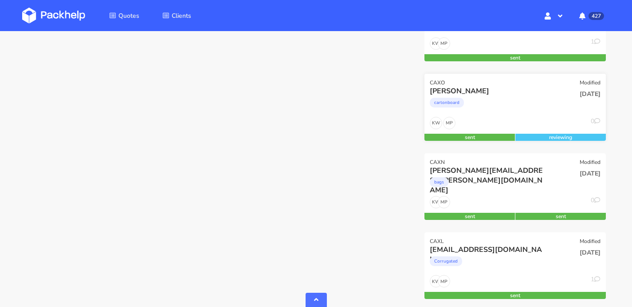
click at [513, 120] on div "MP KW 0" at bounding box center [516, 125] width 182 height 17
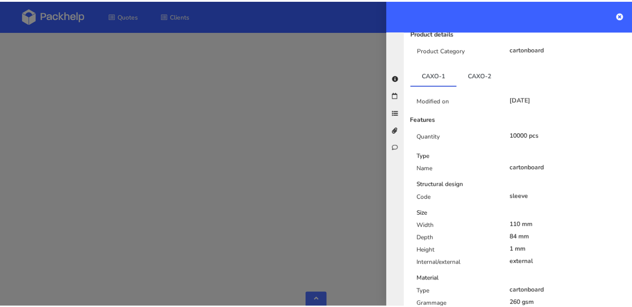
scroll to position [0, 0]
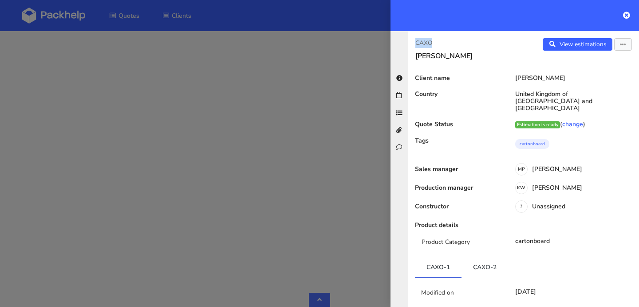
drag, startPoint x: 436, startPoint y: 44, endPoint x: 416, endPoint y: 43, distance: 20.0
click at [416, 43] on p "CAXO" at bounding box center [465, 43] width 101 height 10
copy p "CAXO"
click at [626, 16] on icon at bounding box center [626, 15] width 7 height 7
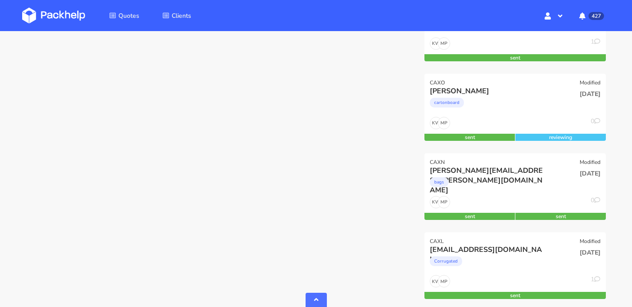
click at [77, 16] on img at bounding box center [53, 16] width 63 height 16
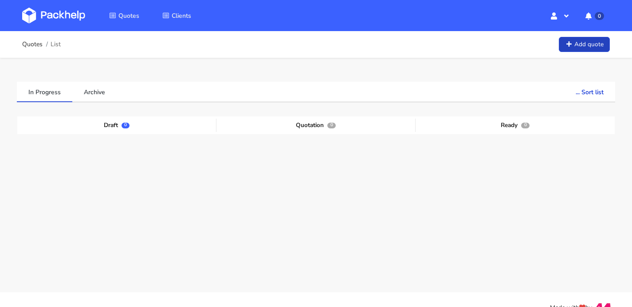
click at [605, 46] on link "Add quote" at bounding box center [584, 45] width 51 height 16
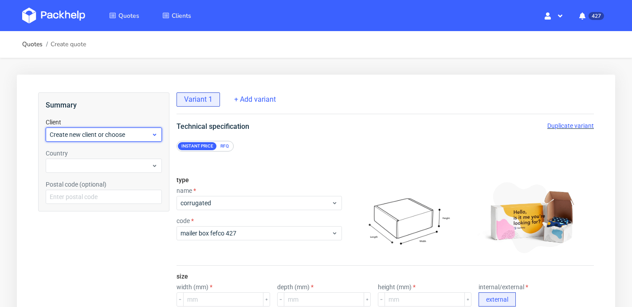
click at [134, 139] on div "Create new client or choose" at bounding box center [104, 134] width 116 height 14
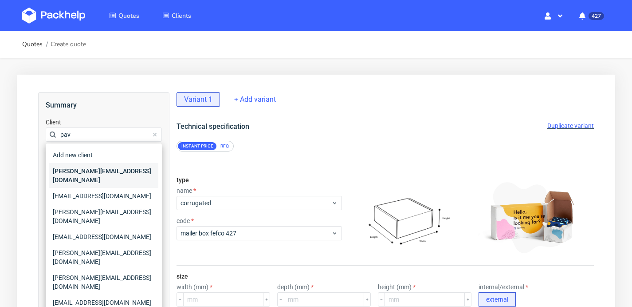
type input "pav"
click at [134, 169] on div "[PERSON_NAME][EMAIL_ADDRESS][DOMAIN_NAME]" at bounding box center [103, 175] width 109 height 25
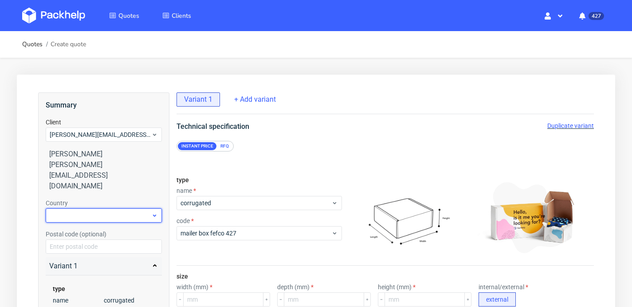
click at [129, 208] on div at bounding box center [104, 215] width 116 height 14
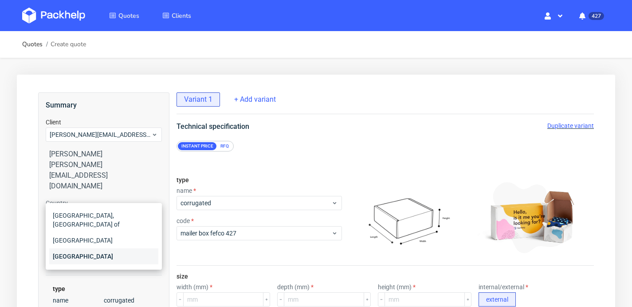
scroll to position [21, 0]
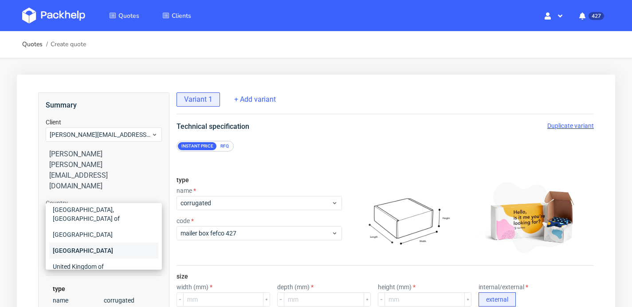
type input "uni"
click at [115, 258] on div "United Kingdom of [GEOGRAPHIC_DATA] and [GEOGRAPHIC_DATA]" at bounding box center [103, 275] width 109 height 34
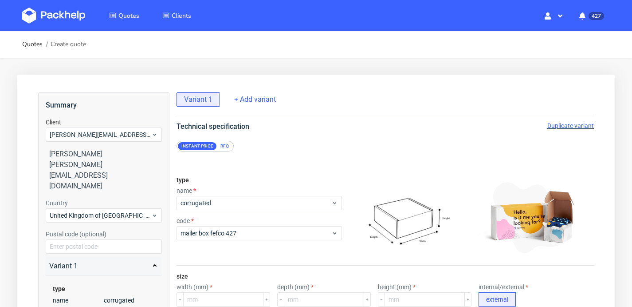
click at [222, 146] on div "RFQ" at bounding box center [225, 146] width 16 height 8
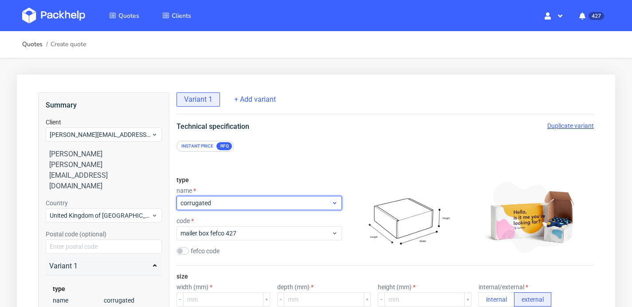
click at [228, 209] on div "corrugated" at bounding box center [260, 203] width 166 height 14
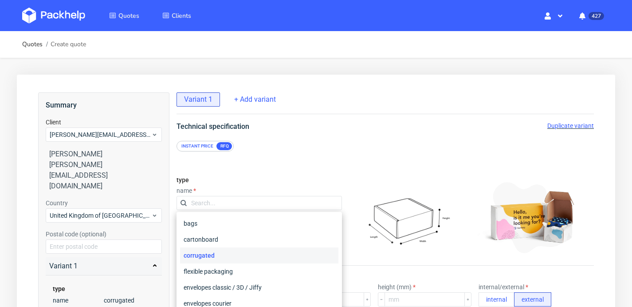
click at [224, 255] on div "corrugated" at bounding box center [259, 255] width 158 height 16
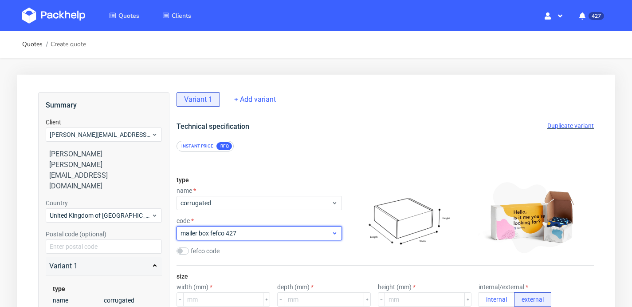
click at [225, 236] on span "mailer box fefco 427" at bounding box center [256, 233] width 151 height 9
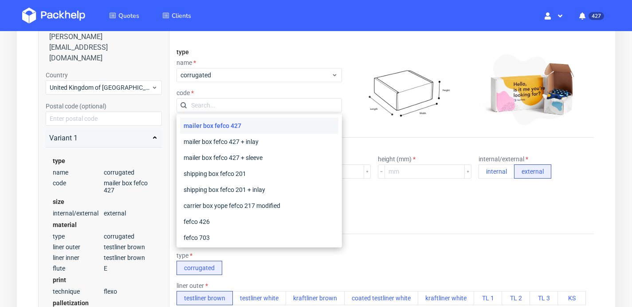
scroll to position [127, 0]
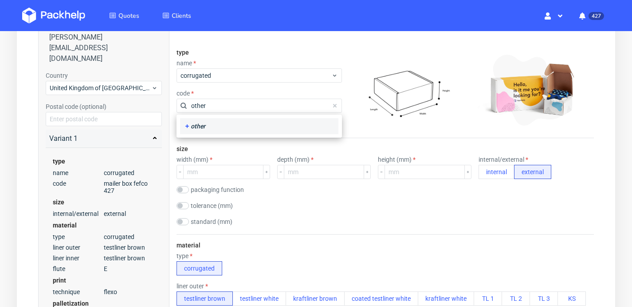
type input "other"
click at [225, 127] on div "other" at bounding box center [259, 126] width 151 height 9
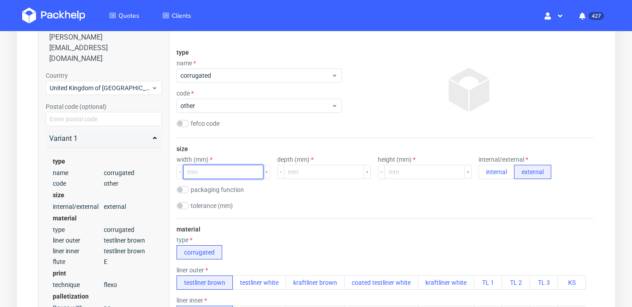
click at [204, 171] on input "number" at bounding box center [223, 172] width 80 height 14
type input "205"
click at [285, 174] on input "number" at bounding box center [324, 172] width 80 height 14
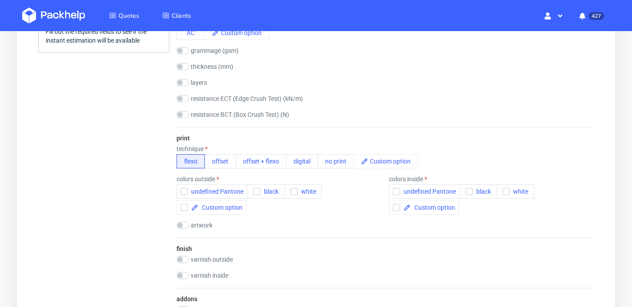
scroll to position [455, 0]
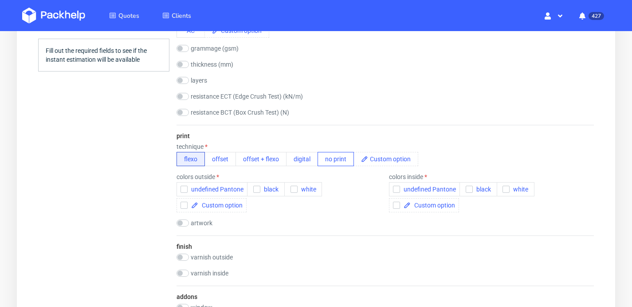
type input "154"
click at [335, 159] on button "no print" at bounding box center [336, 159] width 36 height 14
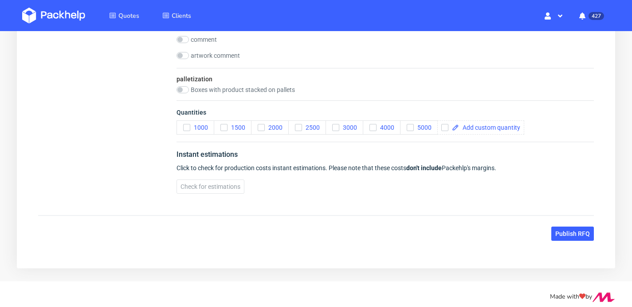
scroll to position [880, 0]
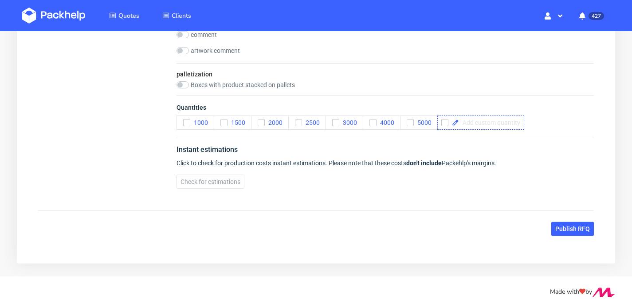
click at [484, 122] on span at bounding box center [489, 122] width 61 height 6
checkbox input "true"
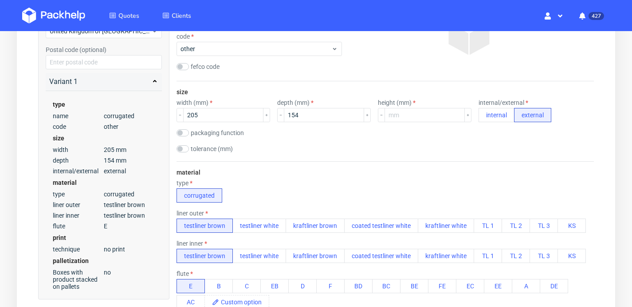
scroll to position [186, 0]
click at [299, 119] on input "154" at bounding box center [324, 114] width 80 height 14
type input "155"
click at [298, 150] on div "tolerance (mm)" at bounding box center [386, 148] width 418 height 9
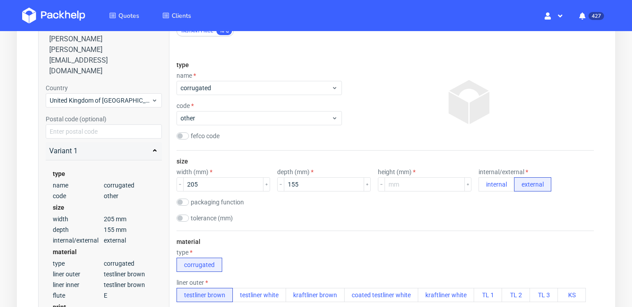
scroll to position [111, 0]
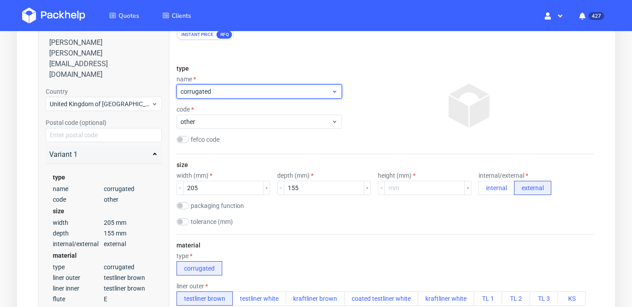
click at [305, 94] on span "corrugated" at bounding box center [256, 91] width 151 height 9
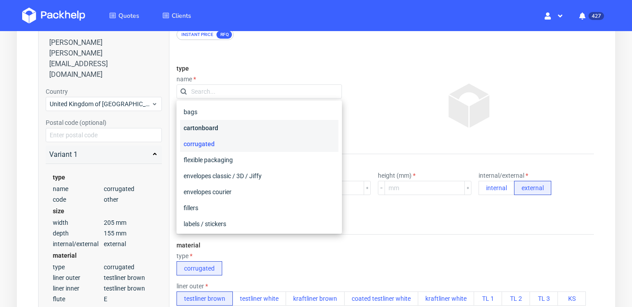
click at [281, 127] on div "cartonboard" at bounding box center [259, 128] width 158 height 16
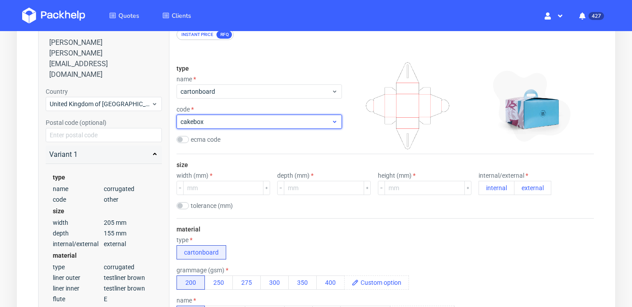
click at [281, 126] on span "cakebox" at bounding box center [256, 121] width 151 height 9
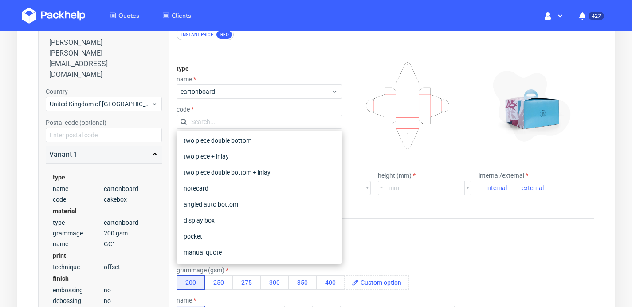
scroll to position [0, 0]
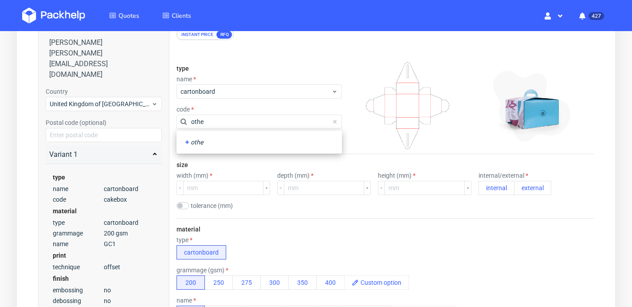
type input "other"
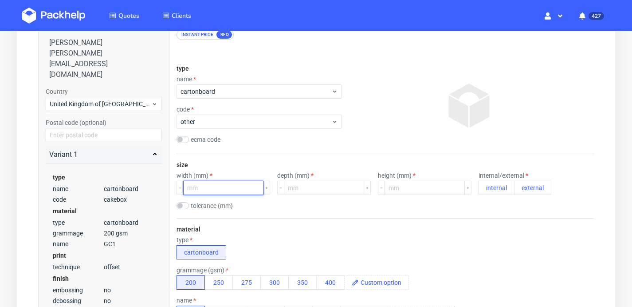
click at [211, 188] on input "number" at bounding box center [223, 188] width 80 height 14
type input "205"
click at [296, 187] on input "number" at bounding box center [324, 188] width 80 height 14
type input "155"
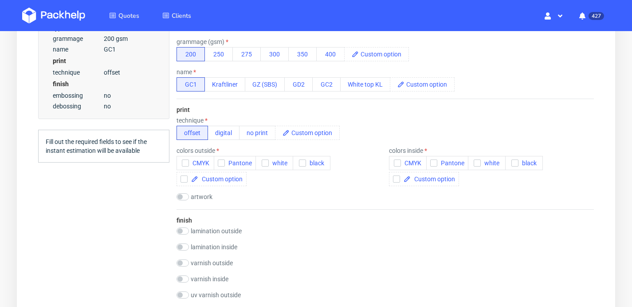
scroll to position [341, 0]
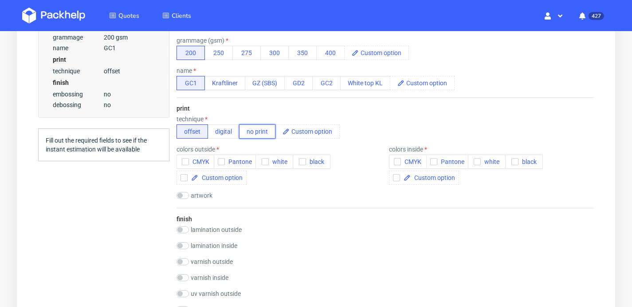
click at [253, 128] on button "no print" at bounding box center [257, 131] width 36 height 14
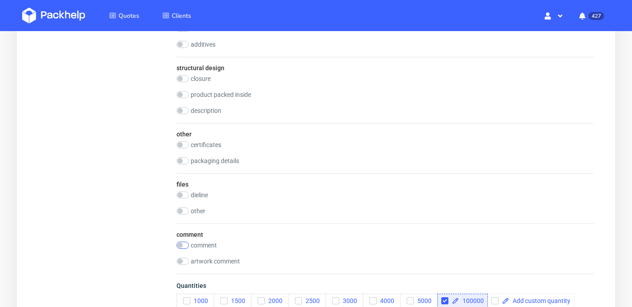
scroll to position [739, 0]
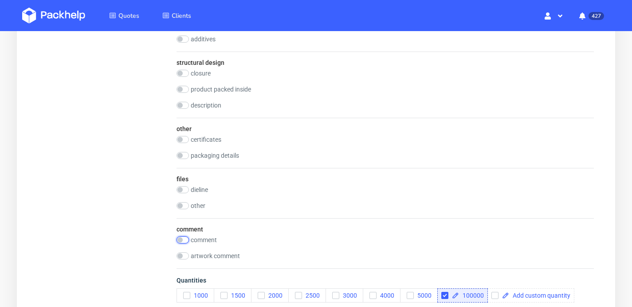
click at [185, 241] on input "checkbox" at bounding box center [183, 239] width 12 height 7
checkbox input "true"
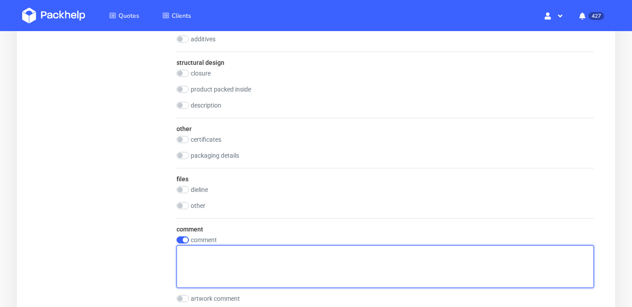
click at [221, 248] on textarea at bounding box center [386, 266] width 418 height 43
paste textarea "cardboard insert,"
click at [182, 253] on textarea "cardboard insert" at bounding box center [386, 266] width 418 height 43
click at [239, 274] on textarea "new cardboard insert" at bounding box center [386, 266] width 418 height 43
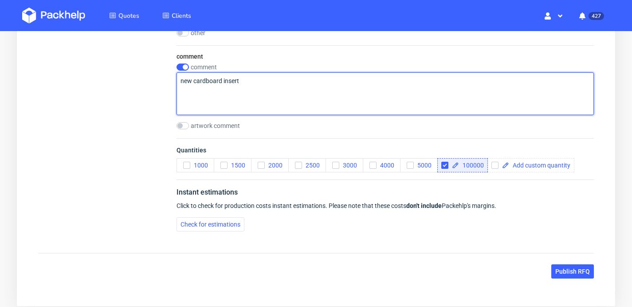
scroll to position [917, 0]
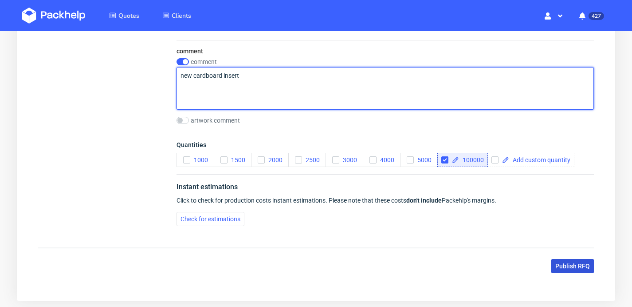
type textarea "new cardboard insert"
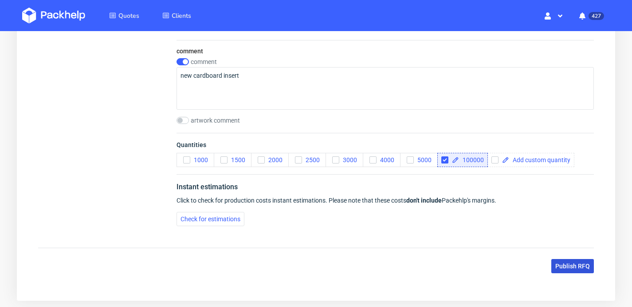
click at [559, 259] on button "Publish RFQ" at bounding box center [573, 266] width 43 height 14
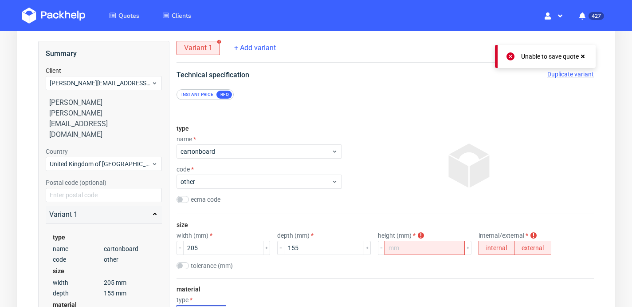
scroll to position [0, 0]
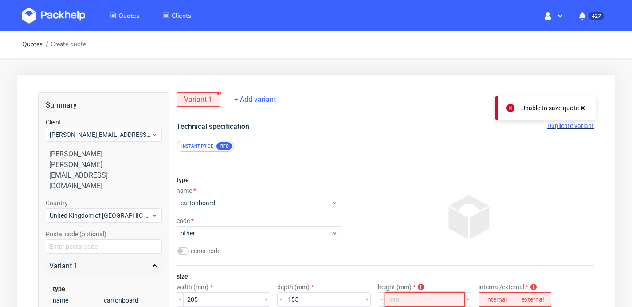
click at [416, 302] on input "number" at bounding box center [425, 299] width 80 height 14
click at [514, 293] on button "external" at bounding box center [532, 299] width 37 height 14
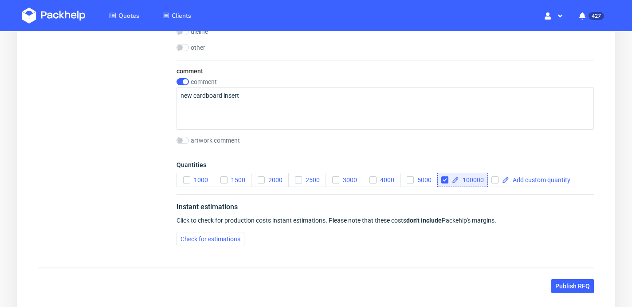
scroll to position [955, 0]
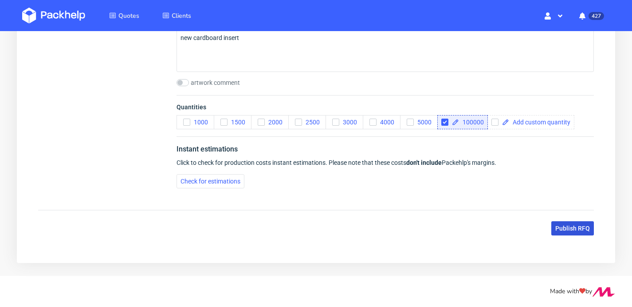
click at [573, 229] on span "Publish RFQ" at bounding box center [573, 228] width 35 height 6
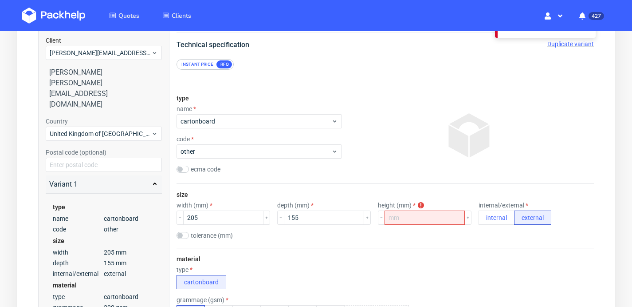
scroll to position [84, 0]
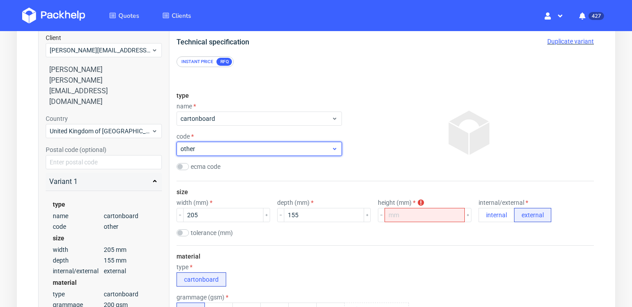
click at [291, 147] on span "other" at bounding box center [256, 148] width 151 height 9
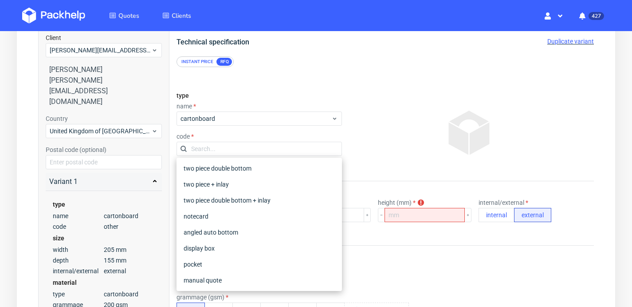
scroll to position [225, 0]
click at [257, 215] on div "notecard" at bounding box center [259, 215] width 158 height 16
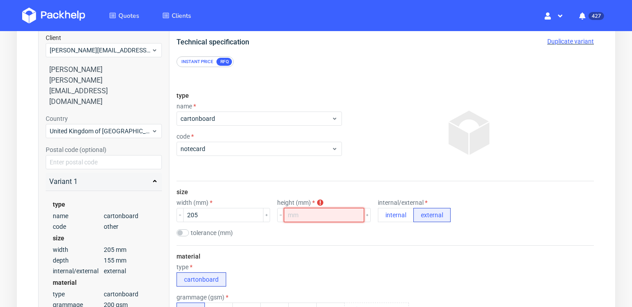
click at [314, 217] on input "number" at bounding box center [324, 215] width 80 height 14
type input "155"
click at [503, 184] on div "size width (mm) 205 height (mm) height is required 155 internal/external intern…" at bounding box center [386, 213] width 418 height 64
click at [398, 233] on div "tolerance (mm)" at bounding box center [386, 233] width 418 height 9
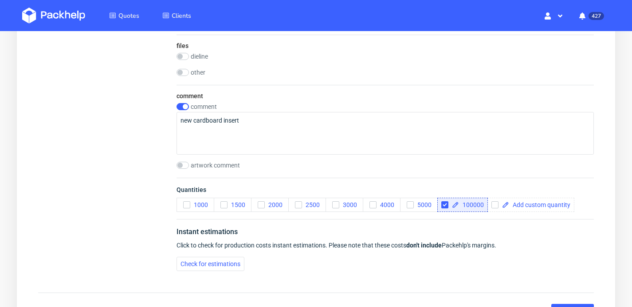
scroll to position [955, 0]
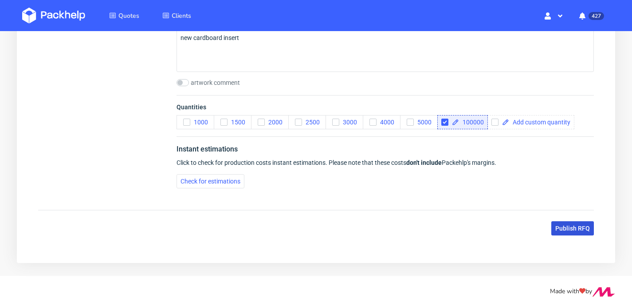
click at [561, 225] on span "Publish RFQ" at bounding box center [573, 228] width 35 height 6
